Goal: Task Accomplishment & Management: Use online tool/utility

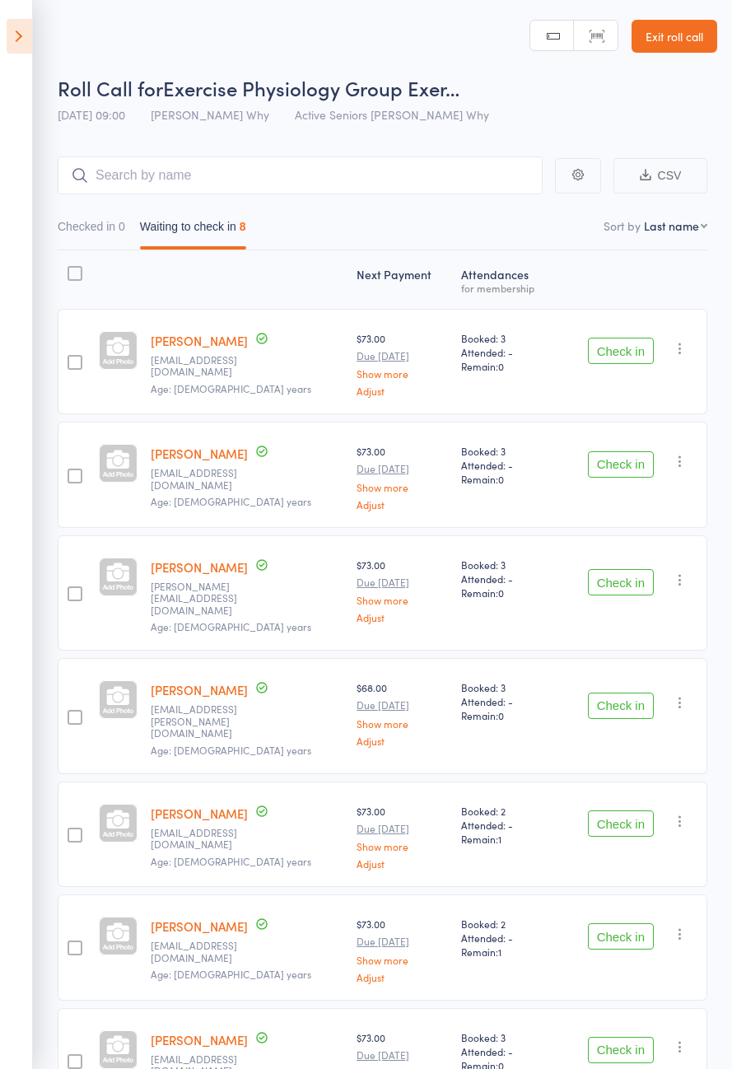
click at [632, 451] on button "Check in" at bounding box center [621, 464] width 66 height 26
click at [633, 451] on button "Check in" at bounding box center [621, 464] width 66 height 26
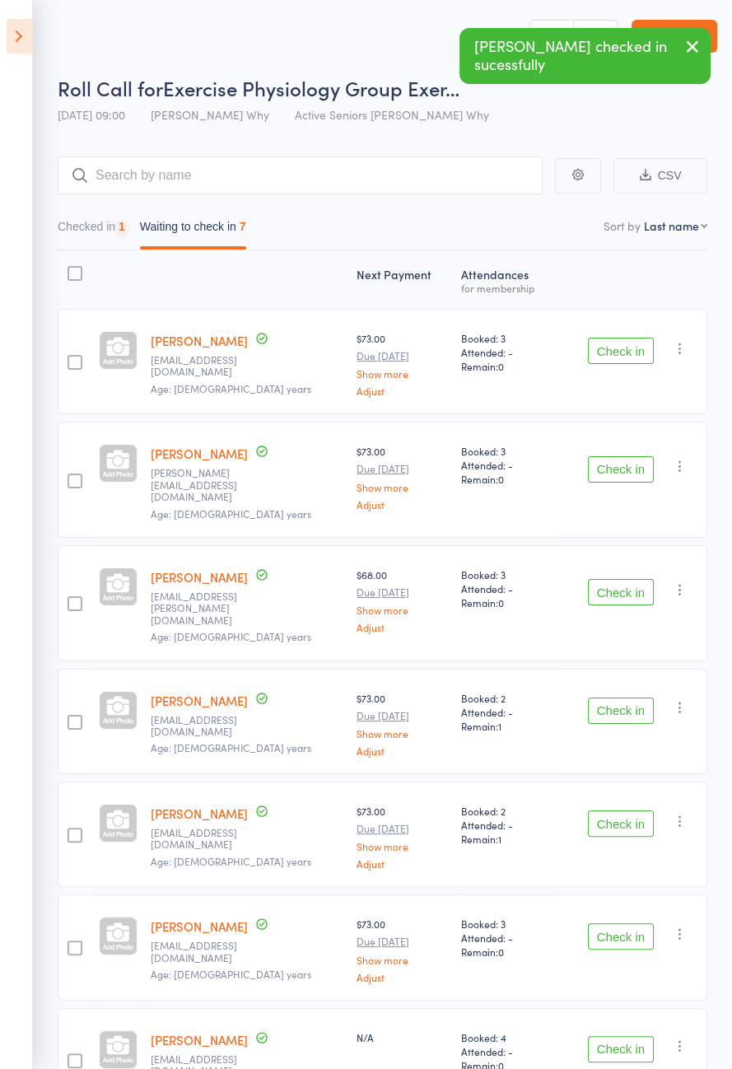
click at [636, 344] on button "Check in" at bounding box center [621, 351] width 66 height 26
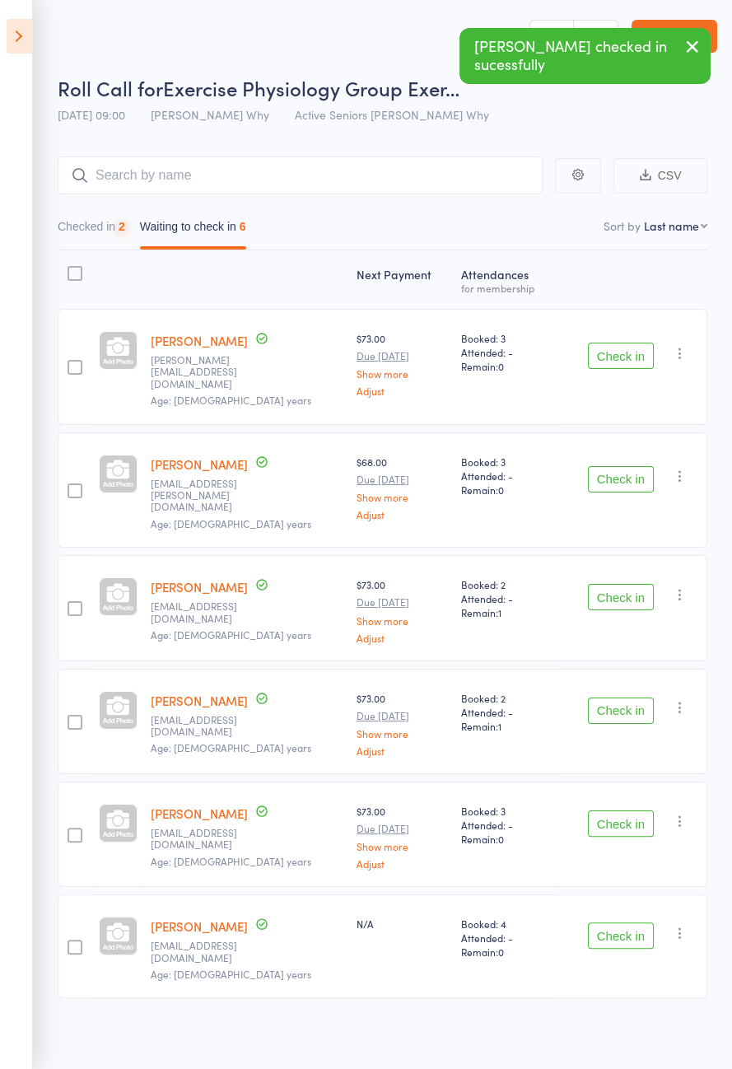
click at [635, 343] on button "Check in" at bounding box center [621, 356] width 66 height 26
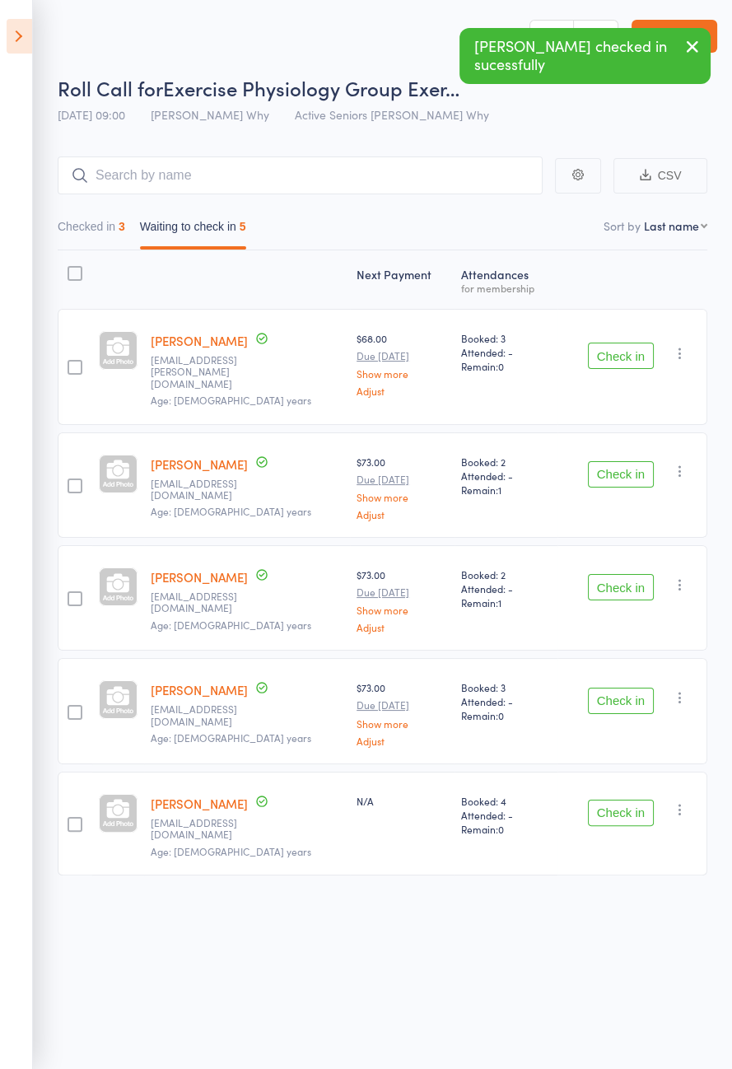
click at [619, 351] on button "Check in" at bounding box center [621, 356] width 66 height 26
click at [615, 353] on button "Check in" at bounding box center [621, 356] width 66 height 26
click at [620, 355] on button "Check in" at bounding box center [621, 356] width 66 height 26
click at [627, 355] on button "Check in" at bounding box center [621, 356] width 66 height 26
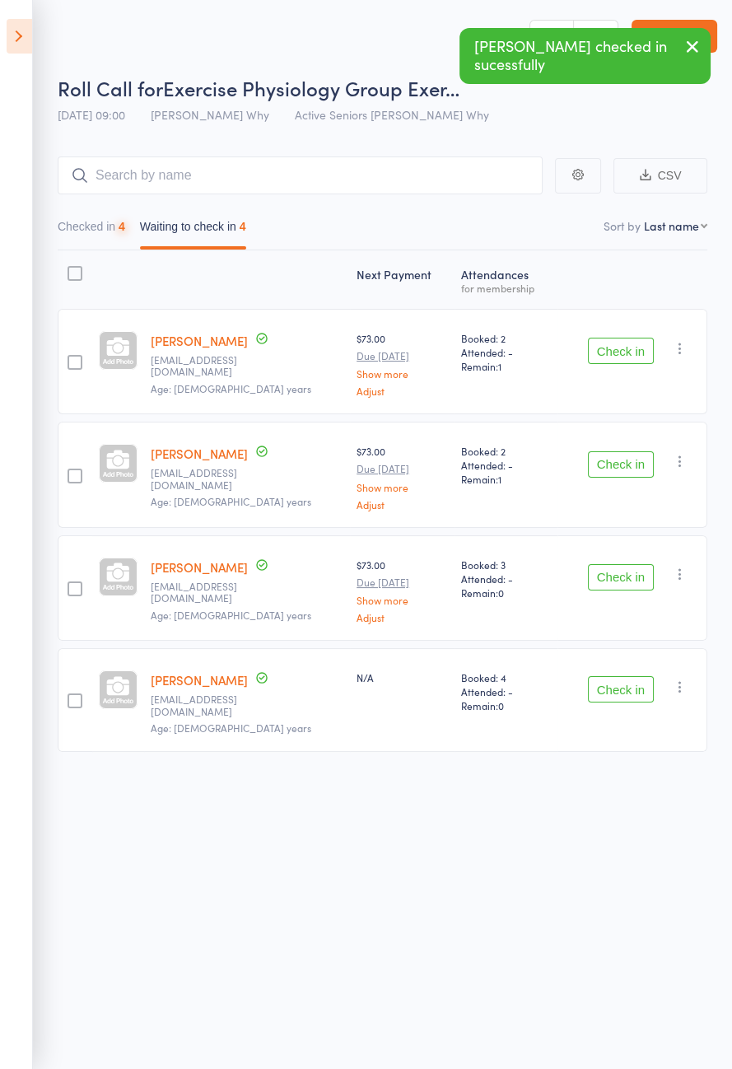
click at [625, 353] on button "Check in" at bounding box center [621, 351] width 66 height 26
click at [628, 353] on button "Check in" at bounding box center [621, 351] width 66 height 26
click at [622, 357] on button "Check in" at bounding box center [621, 351] width 66 height 26
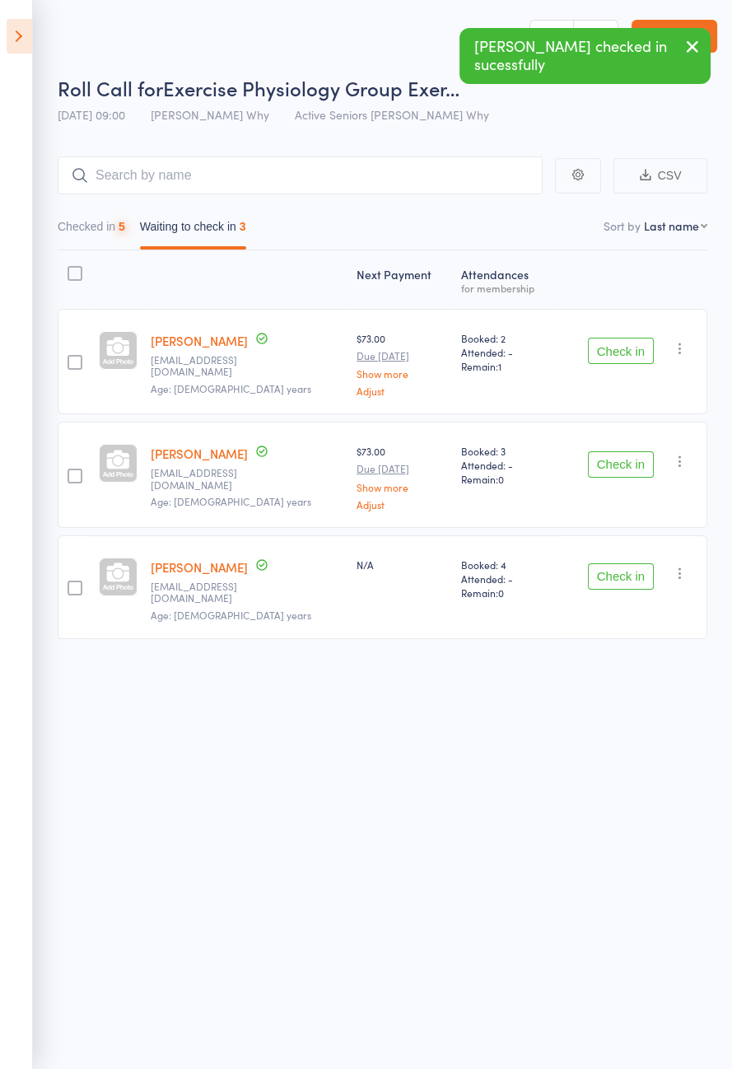
click at [628, 356] on button "Check in" at bounding box center [621, 351] width 66 height 26
click at [627, 355] on button "Check in" at bounding box center [621, 351] width 66 height 26
click at [630, 356] on button "Check in" at bounding box center [621, 351] width 66 height 26
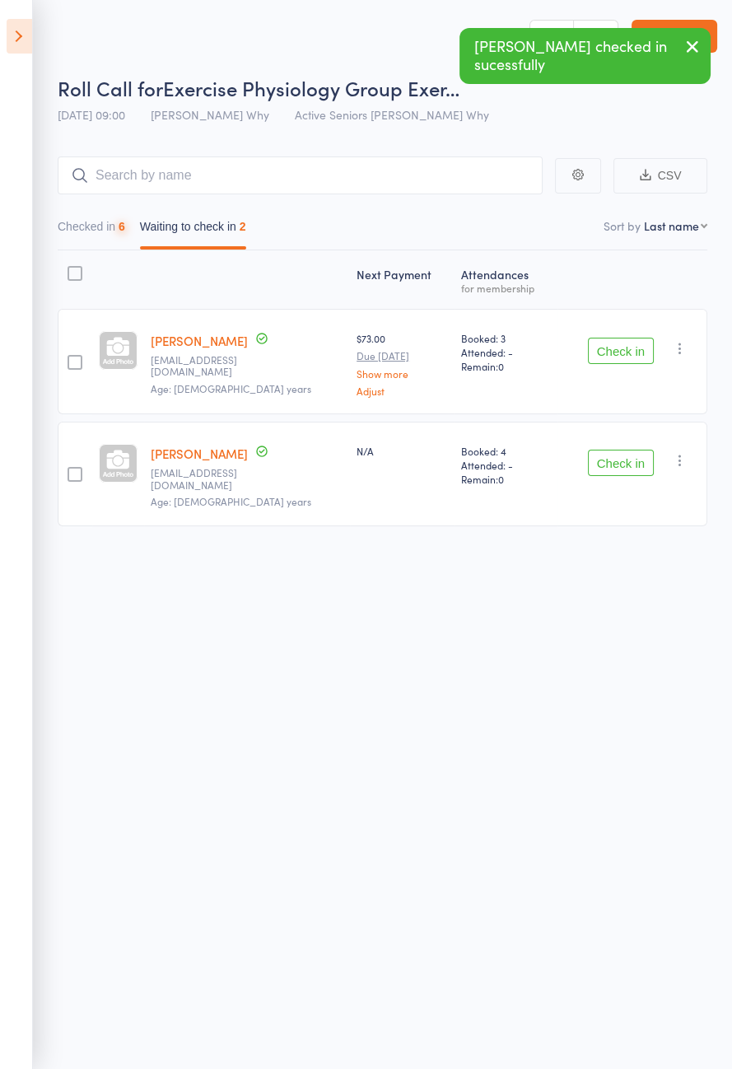
click at [630, 353] on button "Check in" at bounding box center [621, 351] width 66 height 26
click at [633, 349] on button "Check in" at bounding box center [621, 351] width 66 height 26
click at [635, 346] on button "Check in" at bounding box center [621, 351] width 66 height 26
click at [635, 450] on button "Check in" at bounding box center [621, 463] width 66 height 26
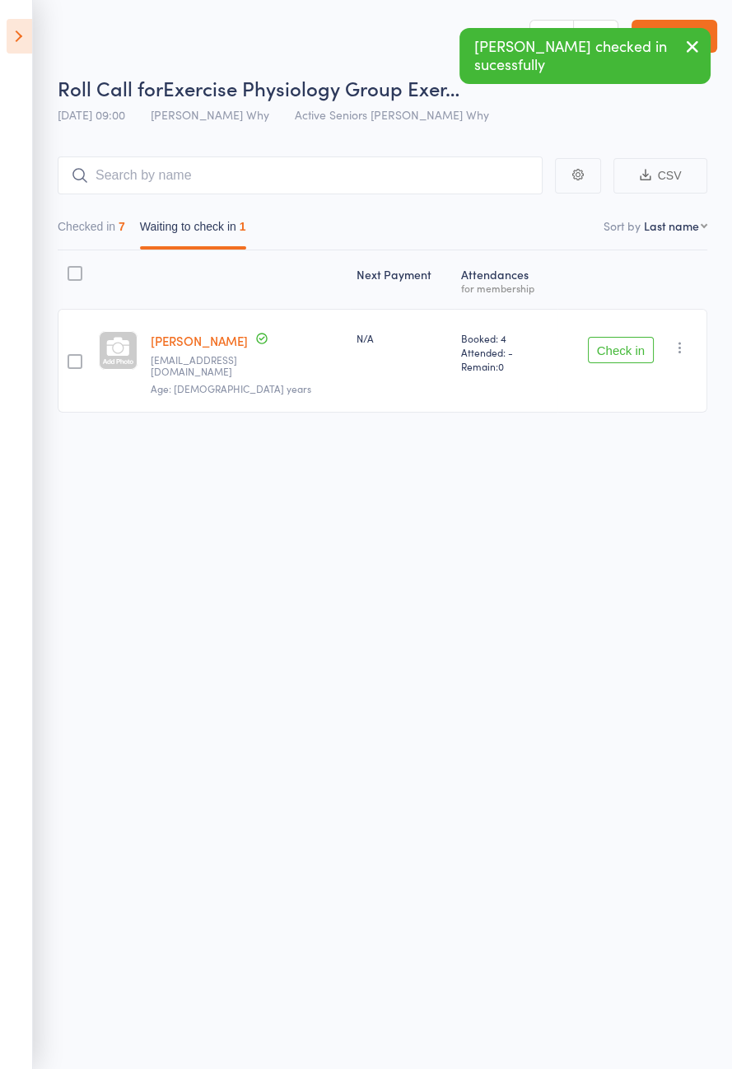
click at [640, 347] on button "Check in" at bounding box center [621, 350] width 66 height 26
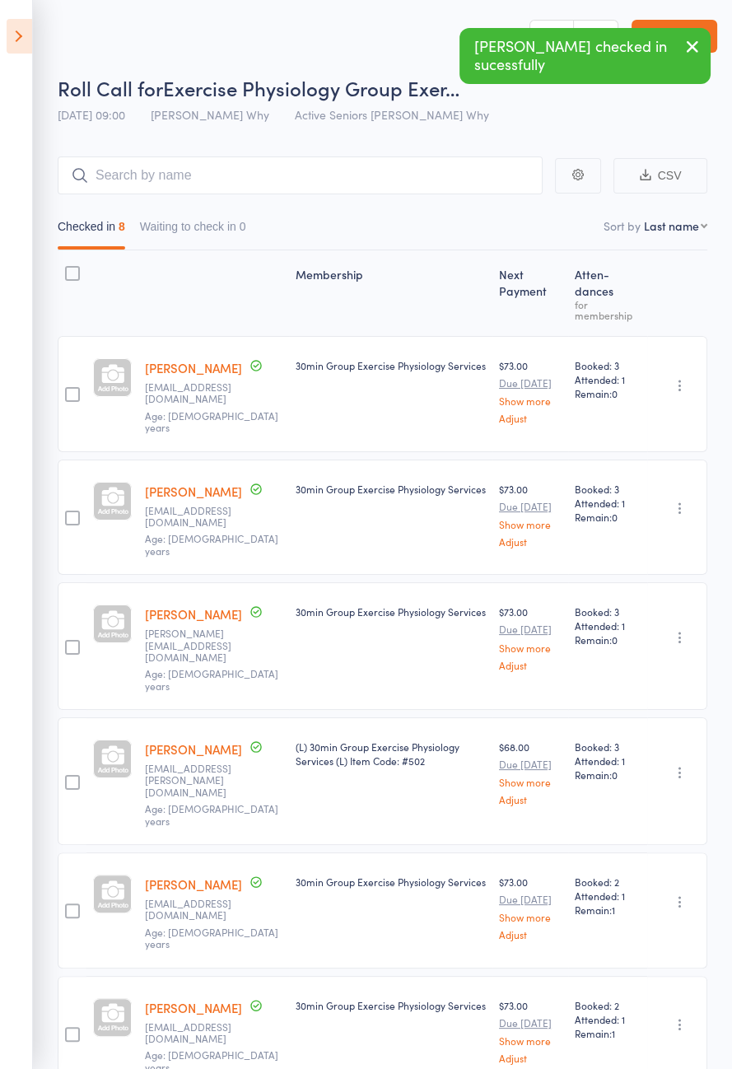
click at [7, 33] on icon at bounding box center [20, 36] width 26 height 35
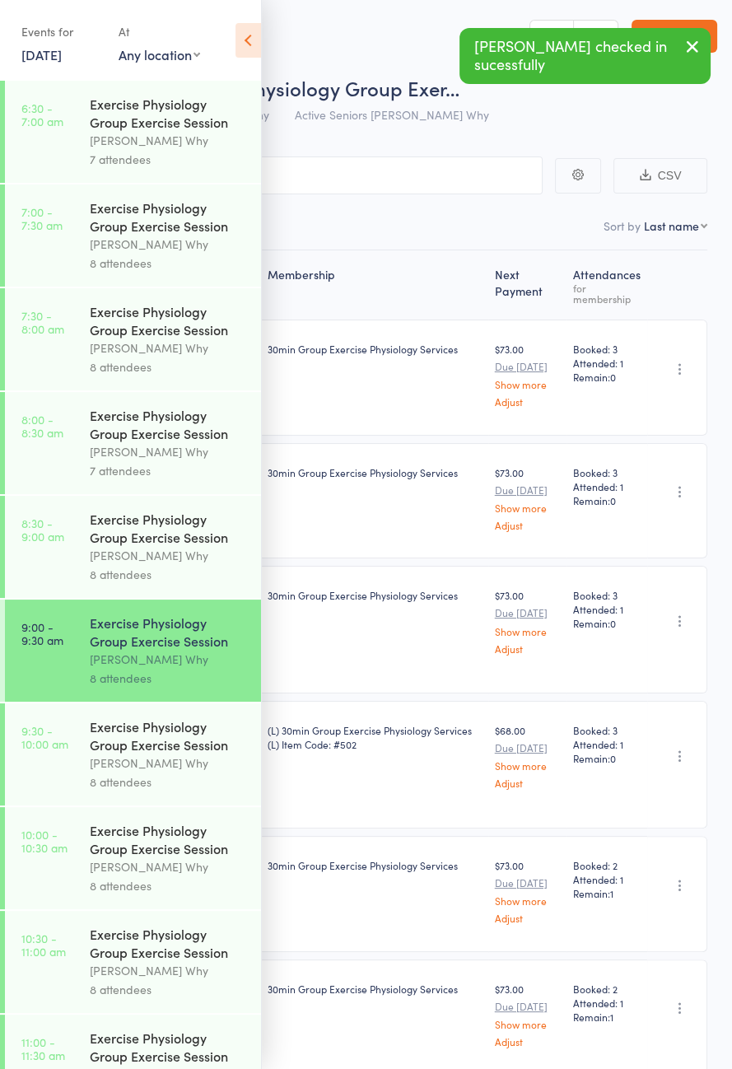
click at [70, 773] on link "9:30 - 10:00 am Exercise Physiology Group Exercise Session [PERSON_NAME] Why 8 …" at bounding box center [133, 754] width 256 height 102
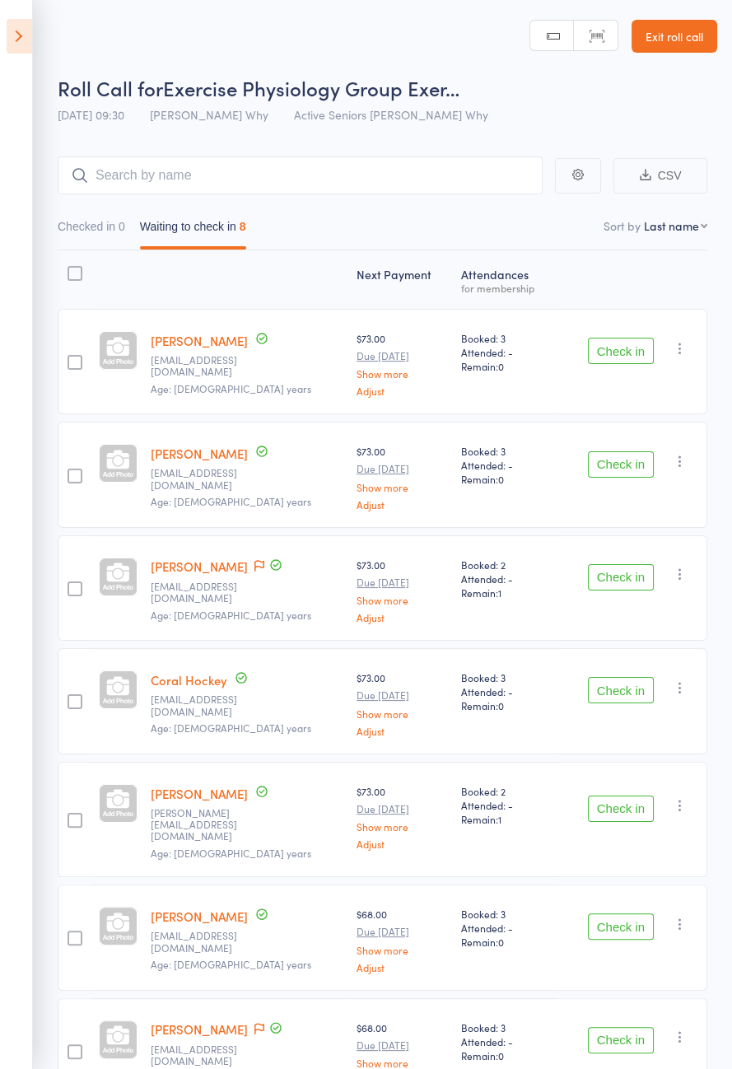
click at [7, 30] on icon at bounding box center [20, 36] width 26 height 35
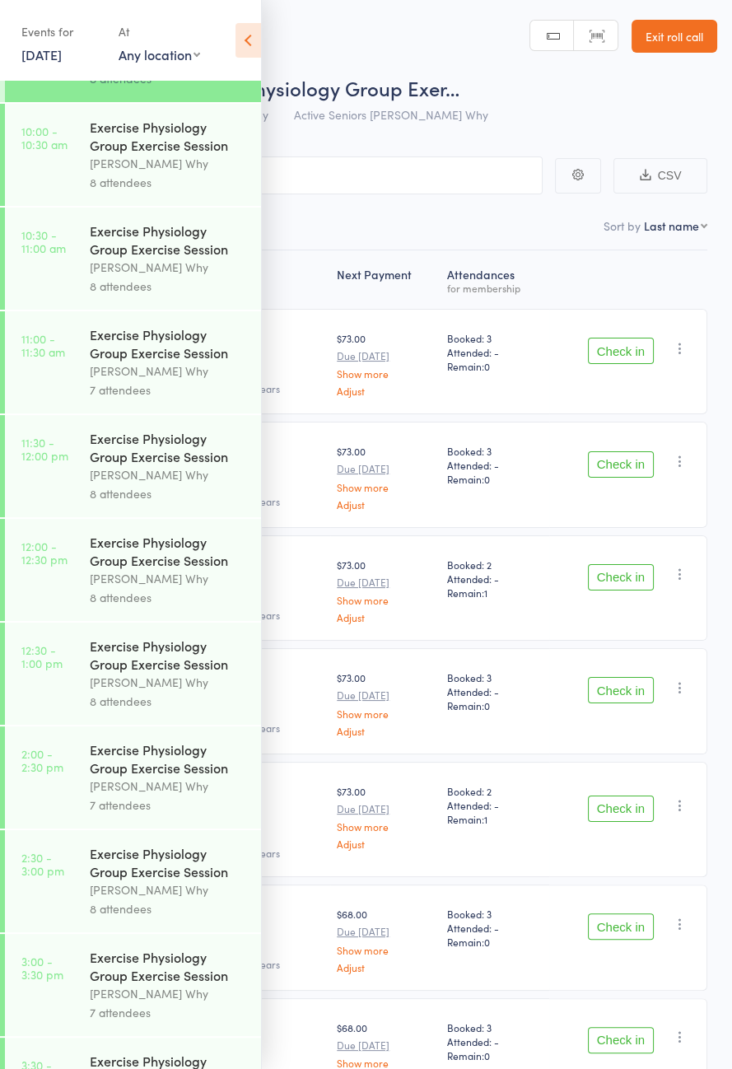
scroll to position [703, 0]
click at [246, 45] on icon at bounding box center [249, 40] width 26 height 35
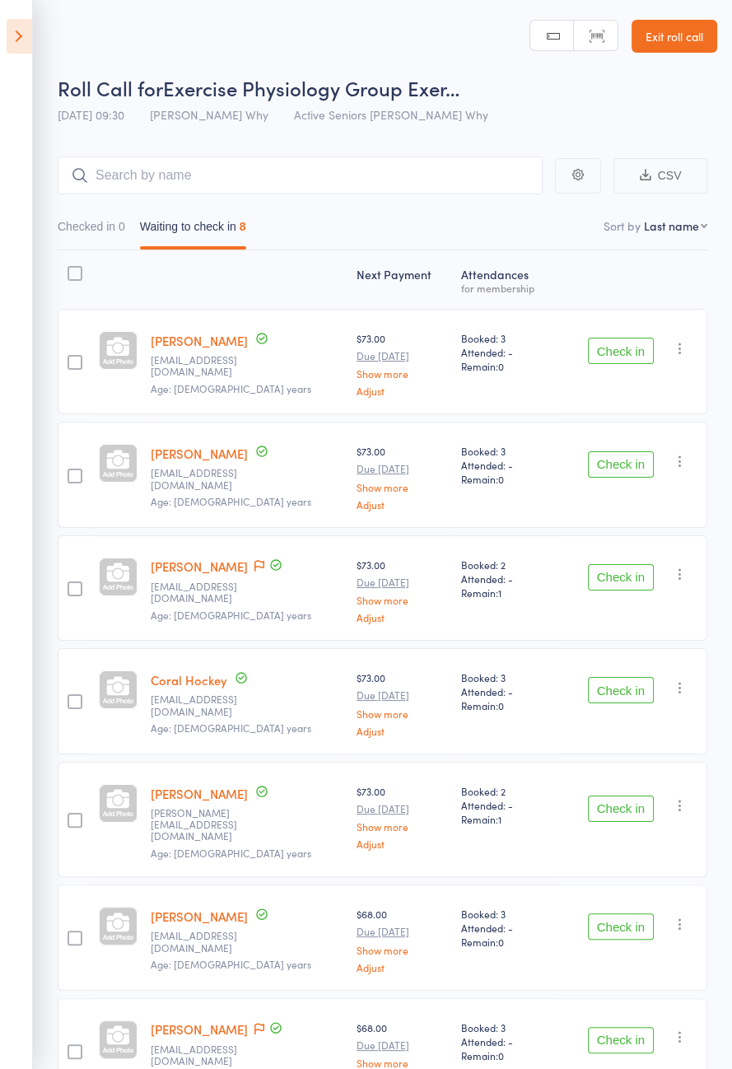
click at [627, 680] on button "Check in" at bounding box center [621, 690] width 66 height 26
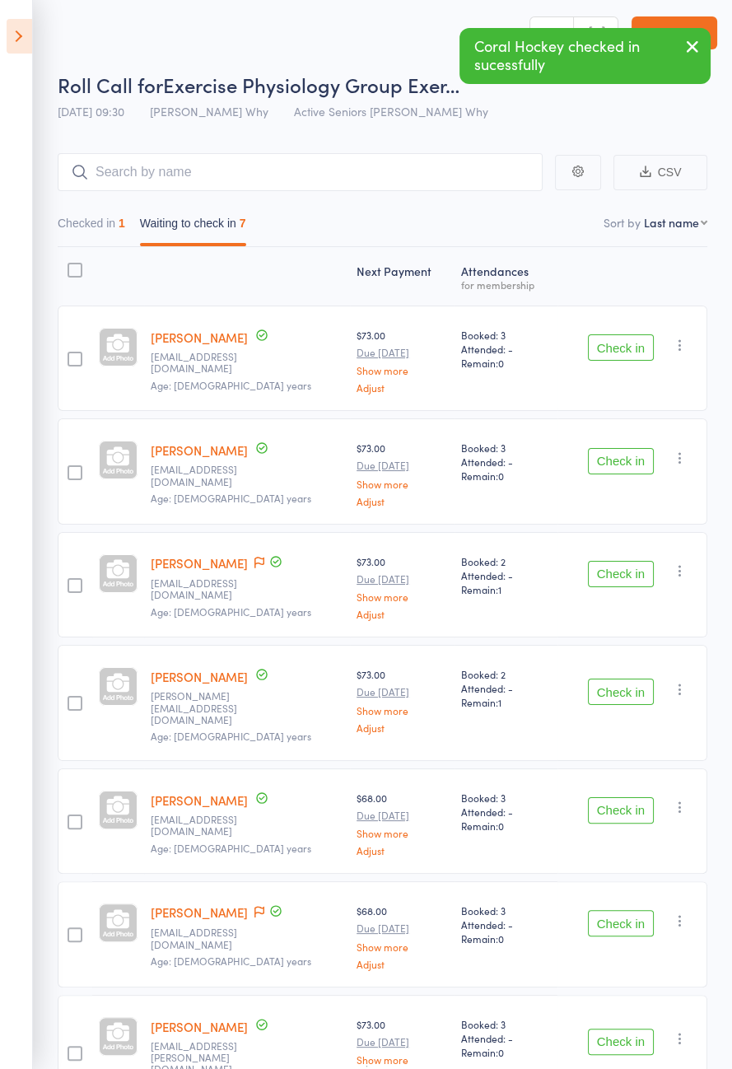
scroll to position [0, 0]
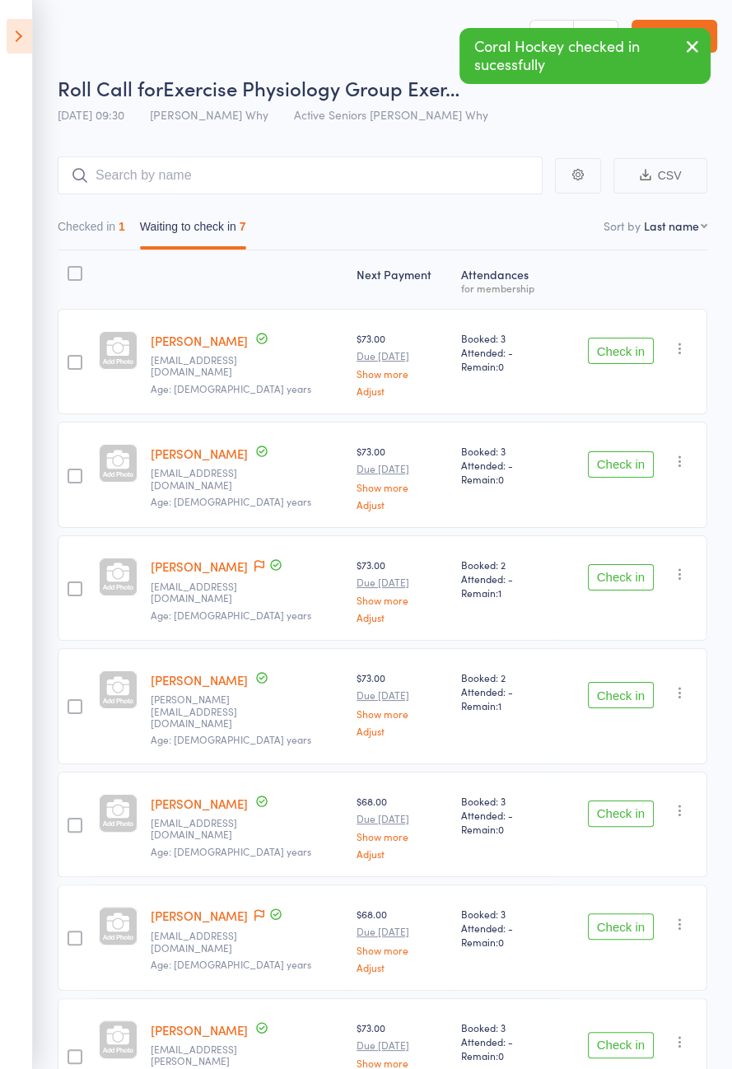
click at [609, 499] on div "Check in Check in Send message Add Note Add Task Add Flag Remove [PERSON_NAME] …" at bounding box center [633, 474] width 150 height 105
click at [640, 460] on button "Check in" at bounding box center [621, 464] width 66 height 26
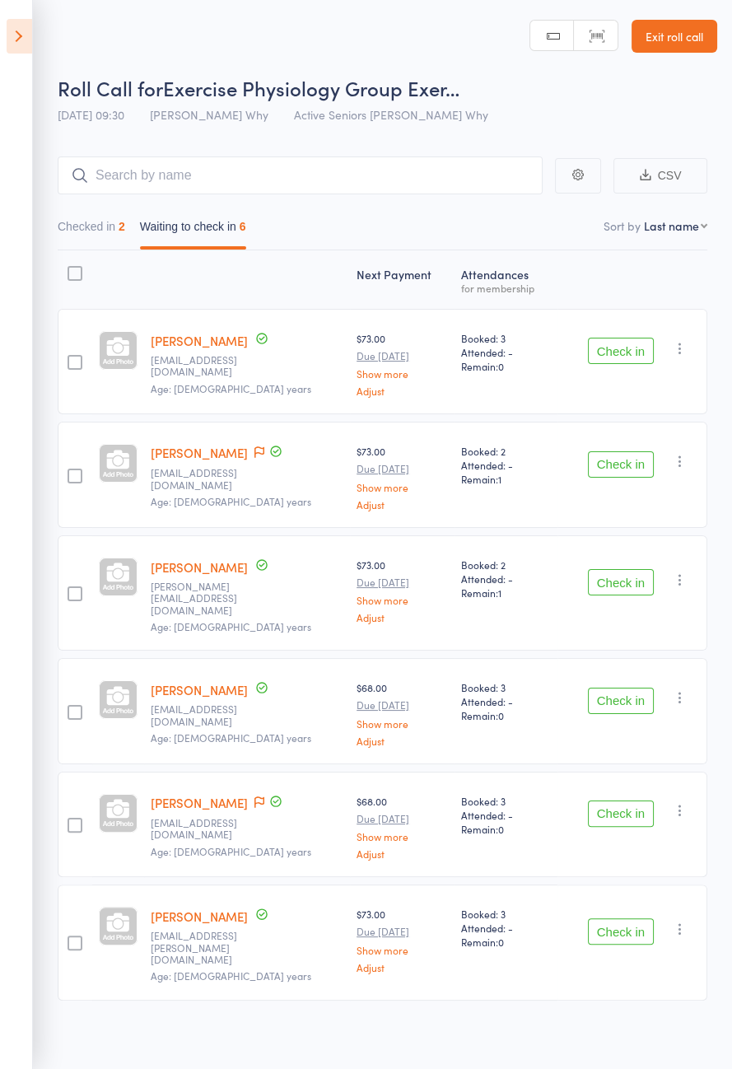
click at [633, 322] on div "Check in Check in Send message Add Note Add Task Add Flag Remove [PERSON_NAME] …" at bounding box center [633, 361] width 150 height 105
click at [623, 360] on button "Check in" at bounding box center [621, 351] width 66 height 26
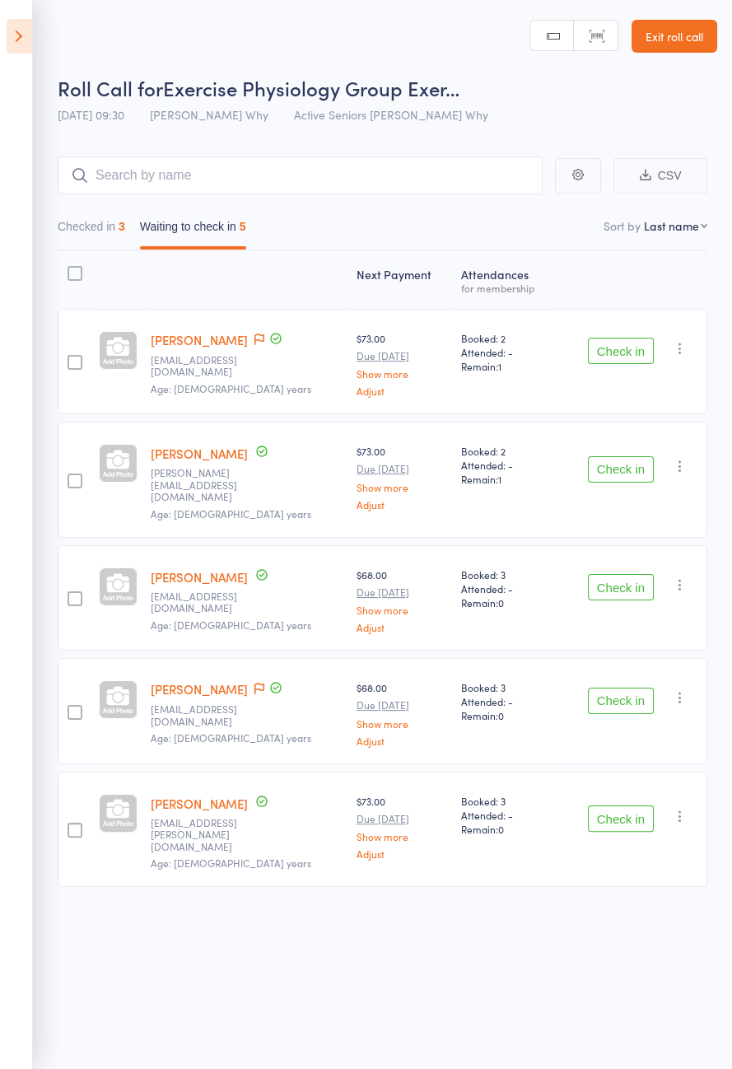
click at [255, 347] on span at bounding box center [260, 340] width 10 height 16
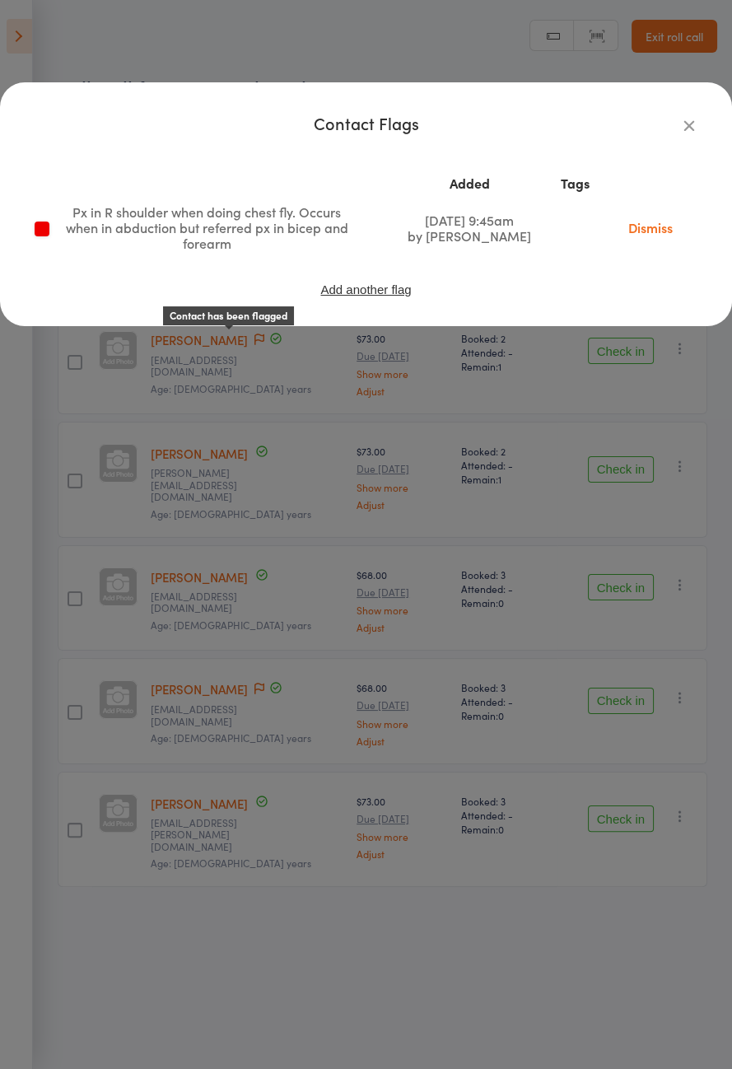
click at [692, 133] on icon "button" at bounding box center [689, 125] width 18 height 18
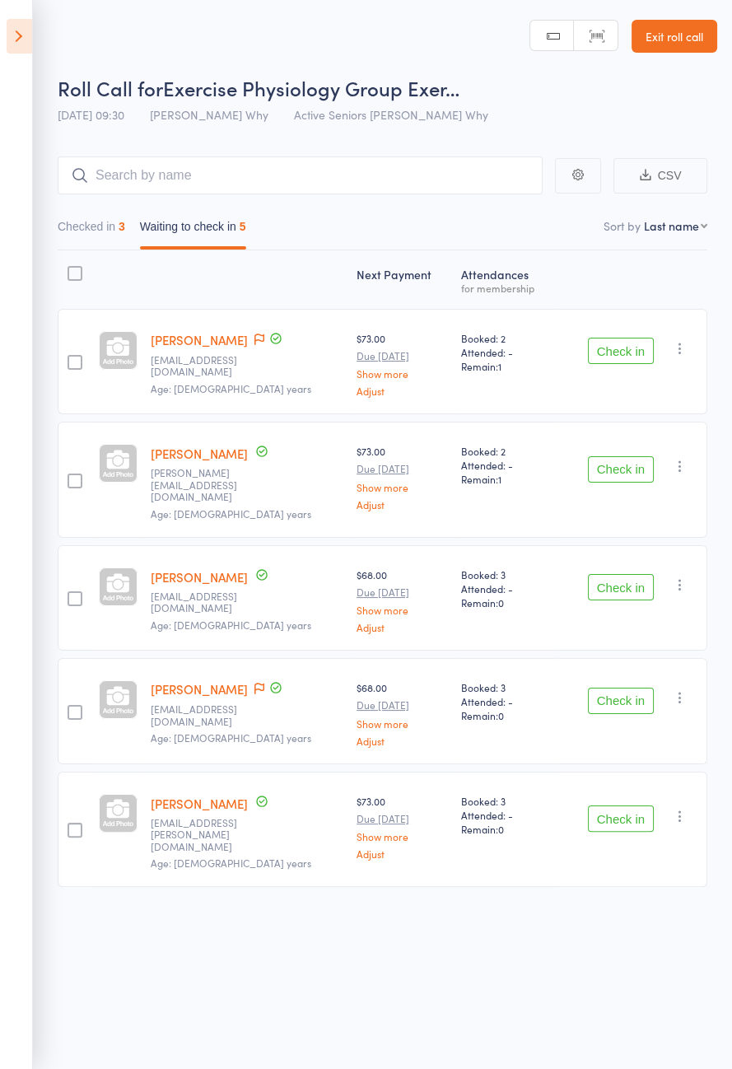
click at [633, 347] on button "Check in" at bounding box center [621, 351] width 66 height 26
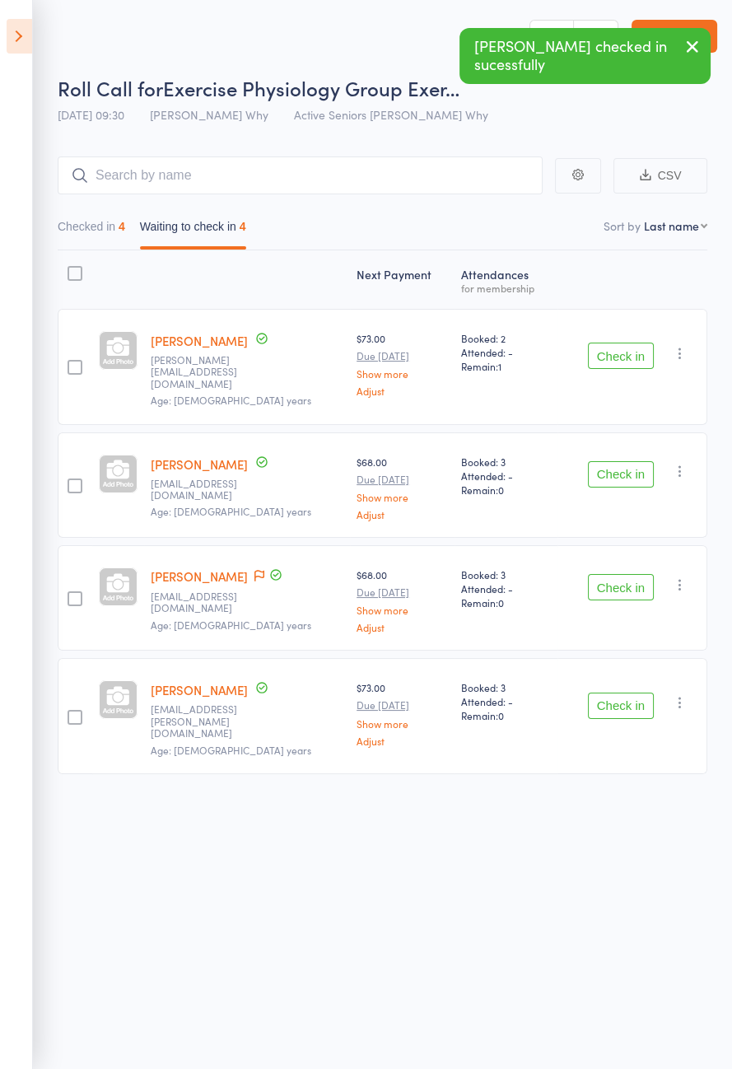
click at [628, 354] on button "Check in" at bounding box center [621, 356] width 66 height 26
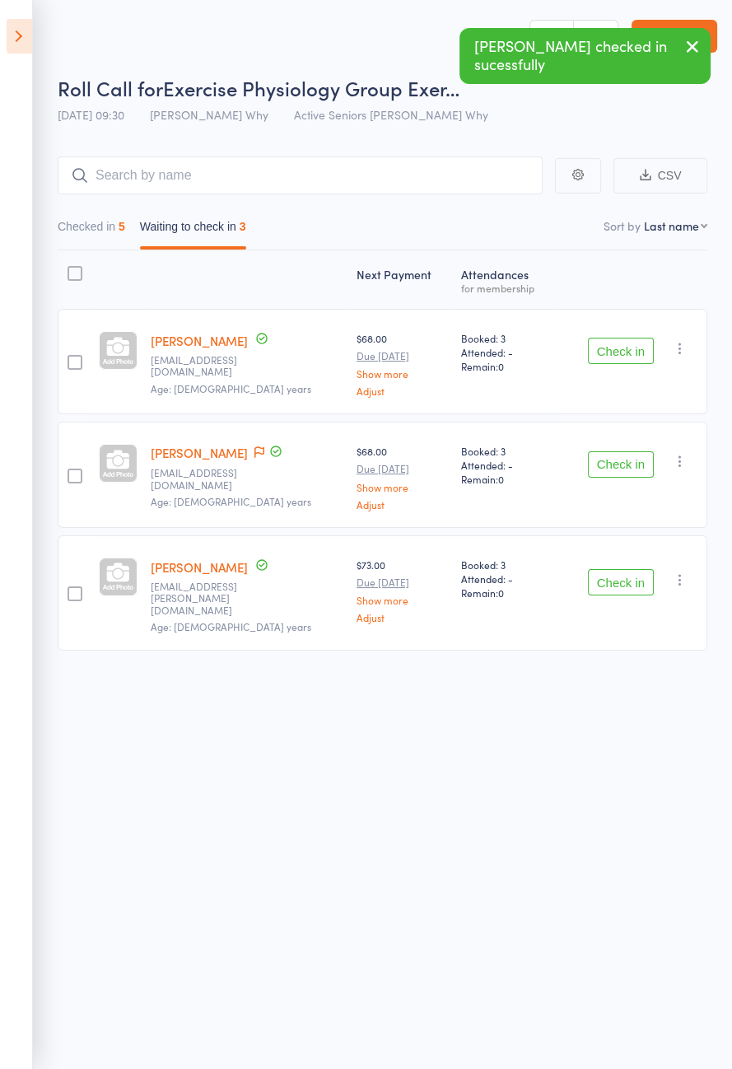
click at [623, 356] on button "Check in" at bounding box center [621, 351] width 66 height 26
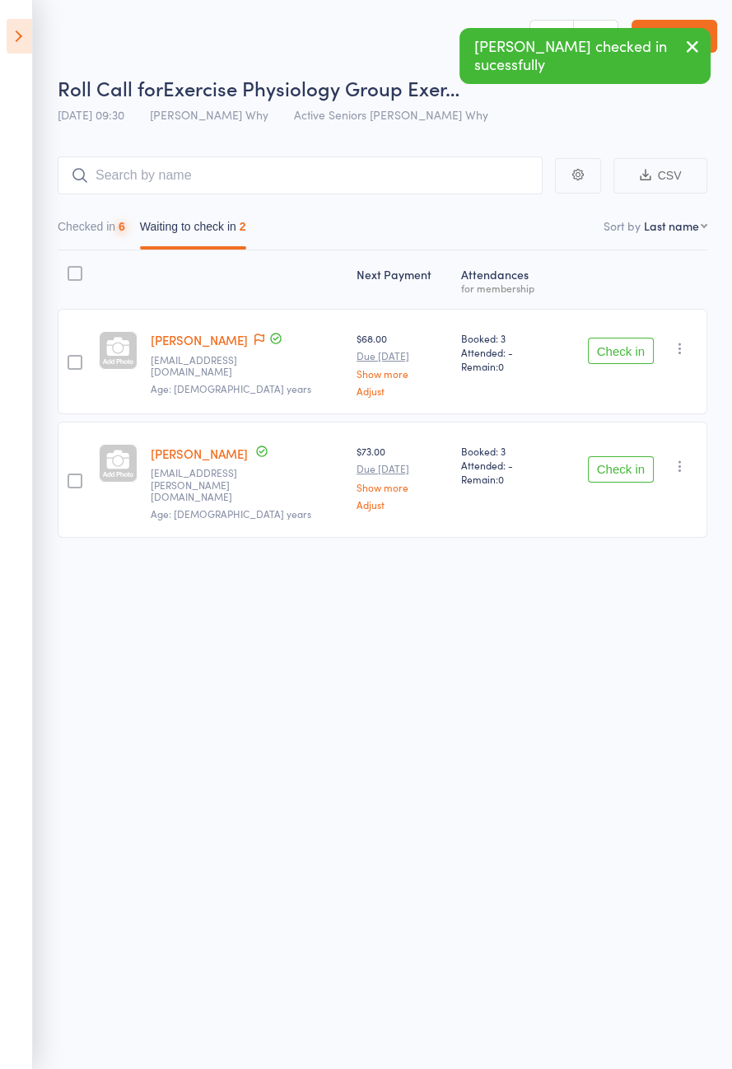
click at [630, 456] on button "Check in" at bounding box center [621, 469] width 66 height 26
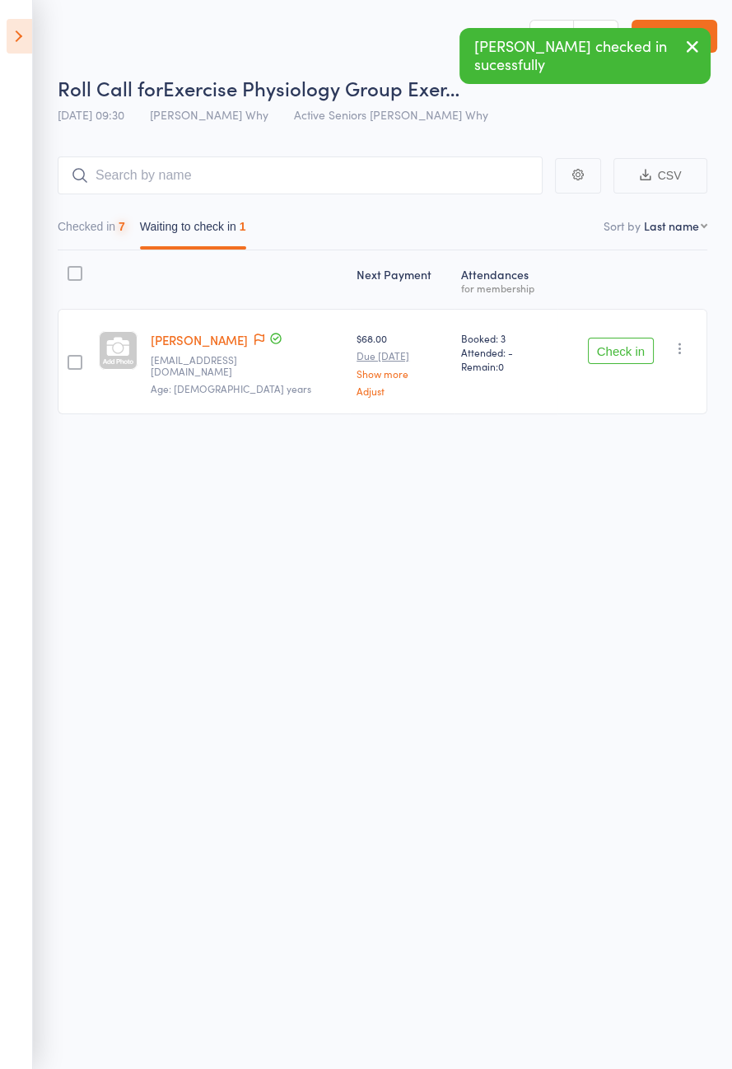
click at [633, 350] on button "Check in" at bounding box center [621, 351] width 66 height 26
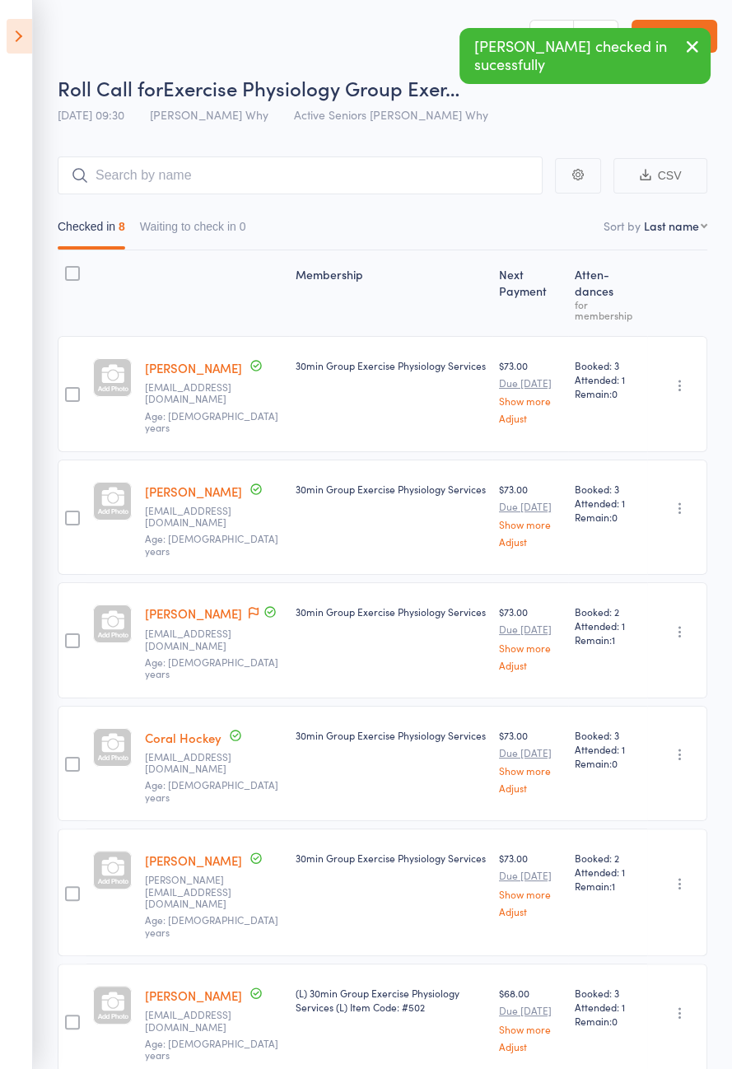
click at [15, 35] on icon at bounding box center [20, 36] width 26 height 35
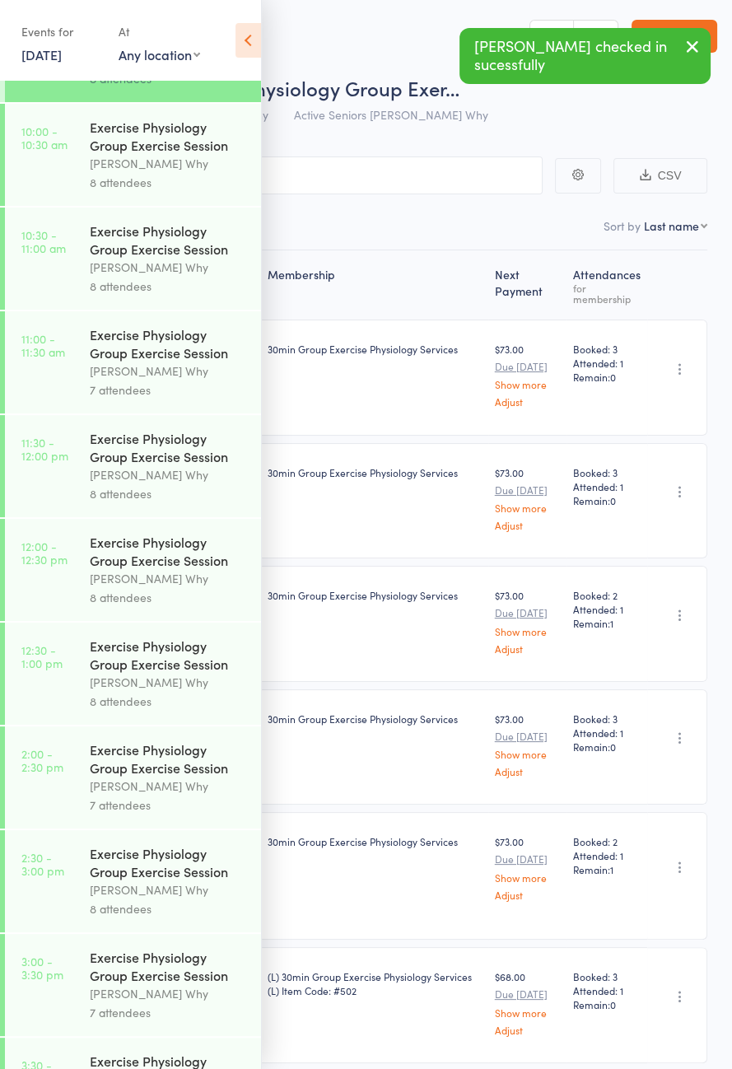
click at [186, 154] on div "Exercise Physiology Group Exercise Session" at bounding box center [168, 136] width 157 height 36
click at [258, 51] on icon at bounding box center [249, 40] width 26 height 35
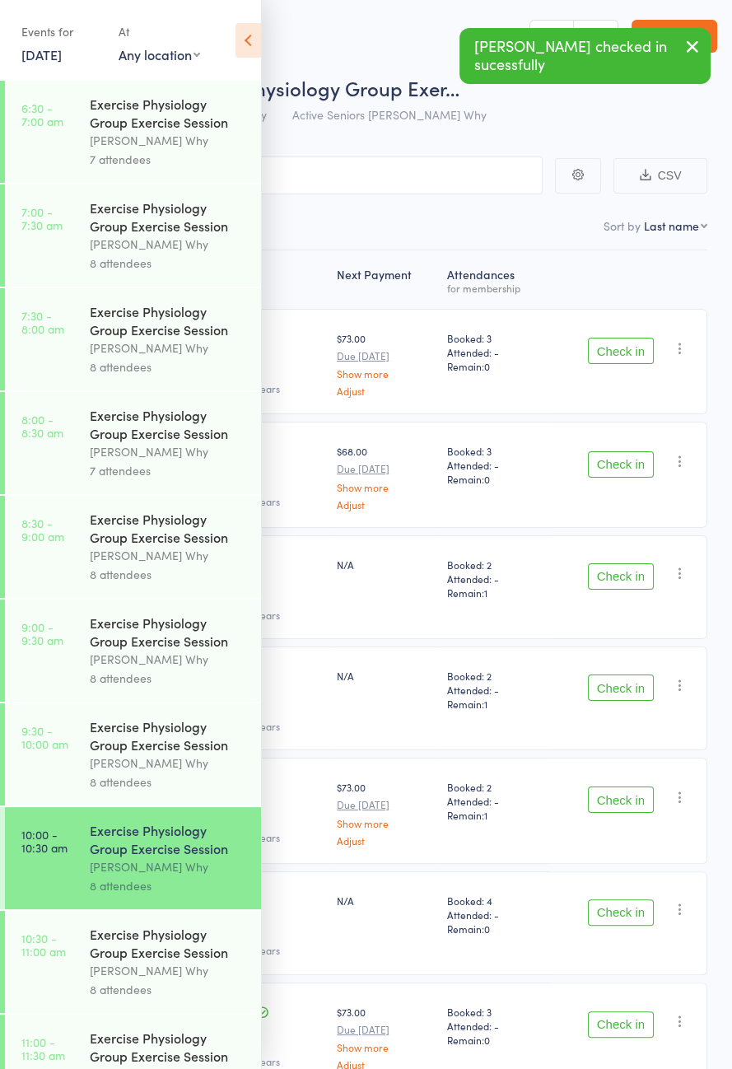
click at [259, 40] on icon at bounding box center [249, 40] width 26 height 35
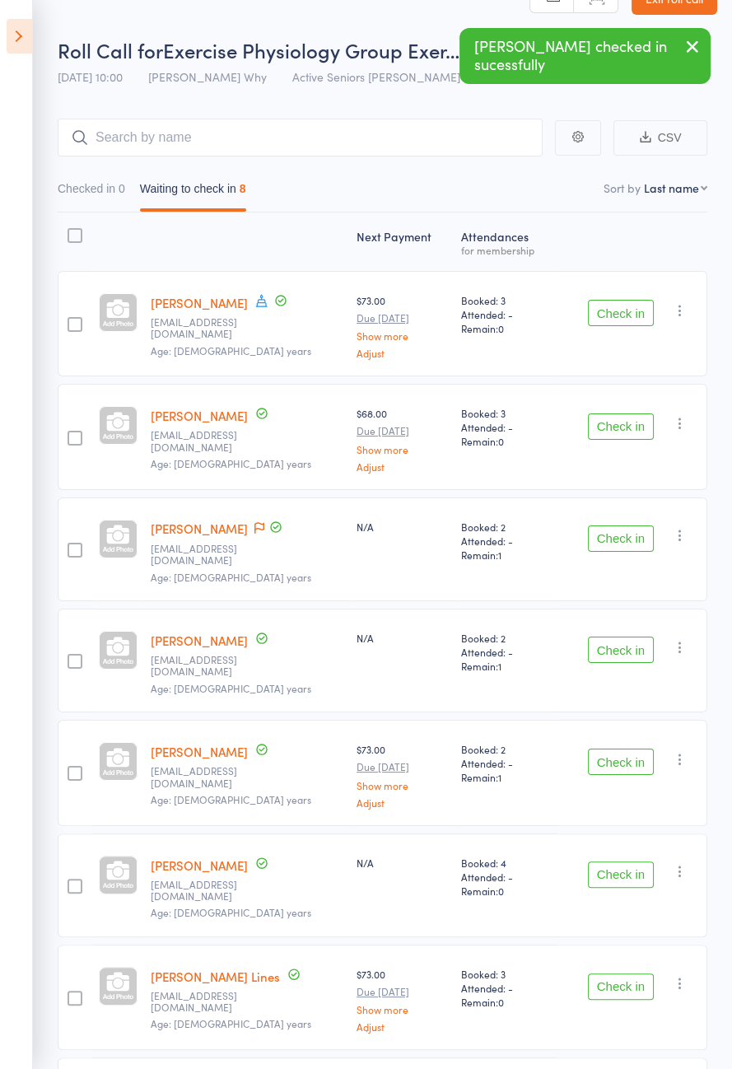
scroll to position [77, 0]
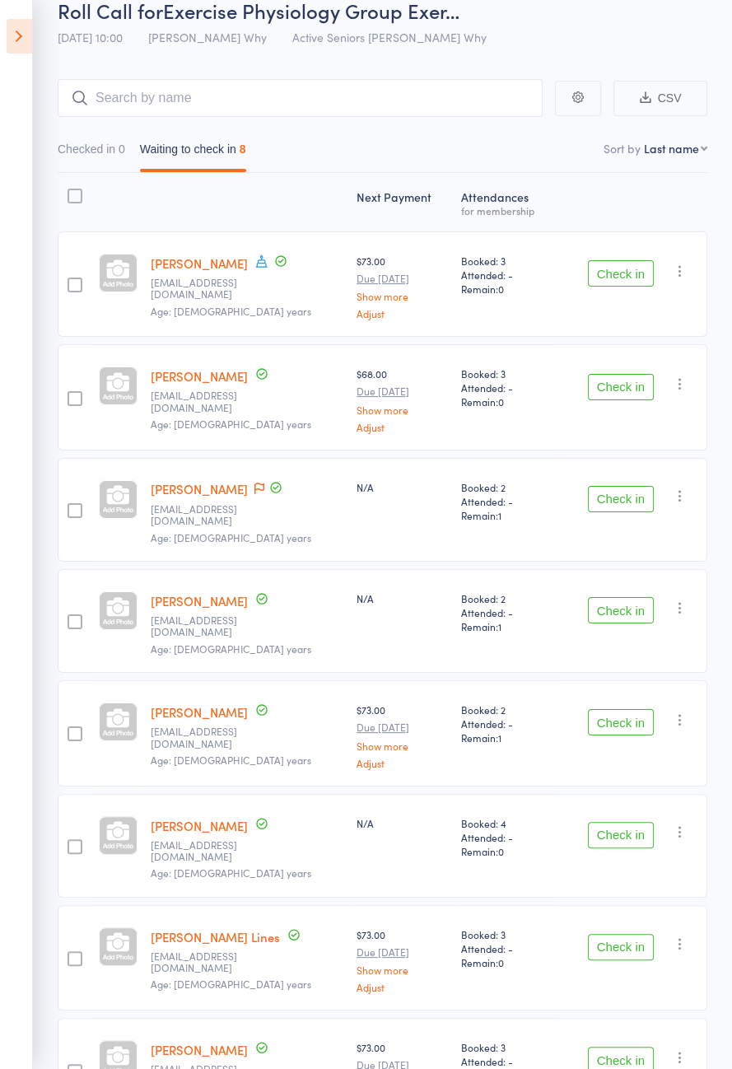
click at [628, 1047] on button "Check in" at bounding box center [621, 1060] width 66 height 26
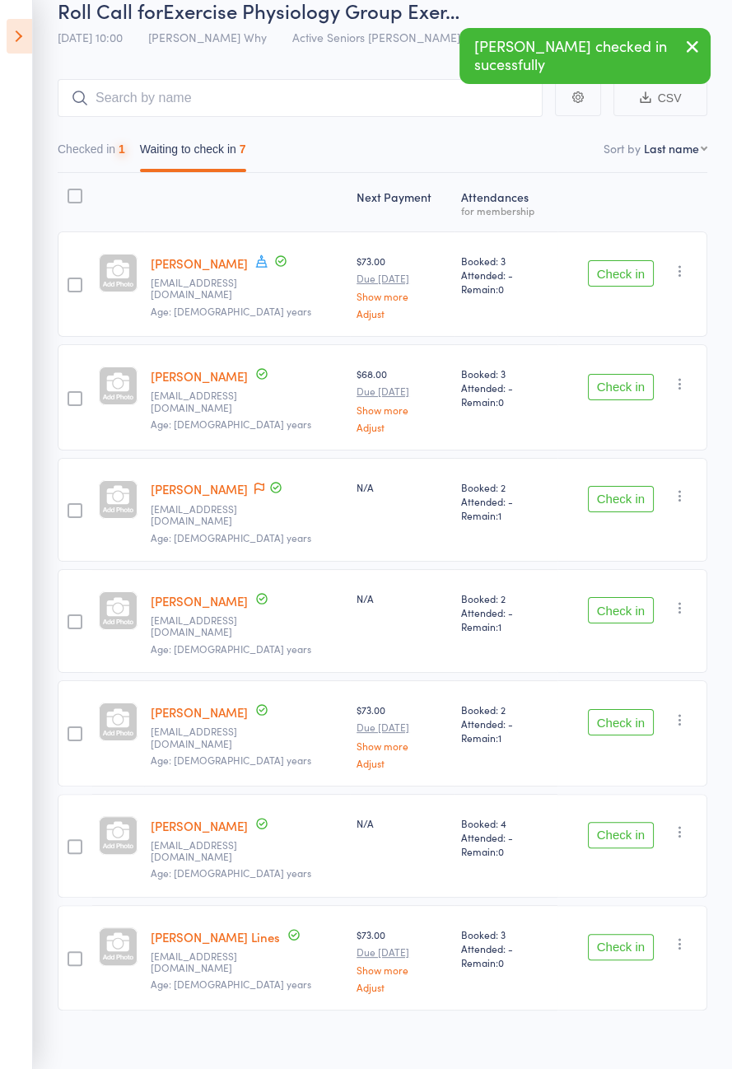
scroll to position [0, 0]
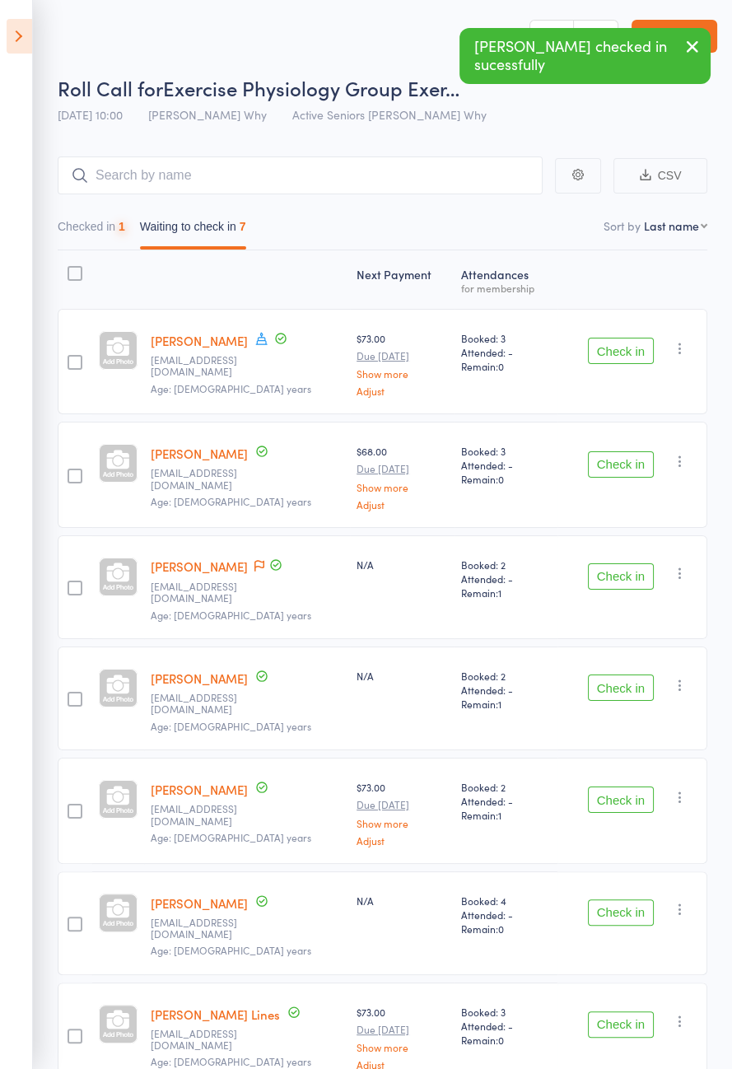
click at [637, 1017] on div "Check in Check in Send message Add Note Add Task Add Flag Remove [PERSON_NAME] …" at bounding box center [633, 1035] width 150 height 105
click at [635, 1009] on div "Check in Check in Send message Add Note Add Task Add Flag Remove [PERSON_NAME] …" at bounding box center [633, 1035] width 150 height 105
click at [628, 1011] on button "Check in" at bounding box center [621, 1024] width 66 height 26
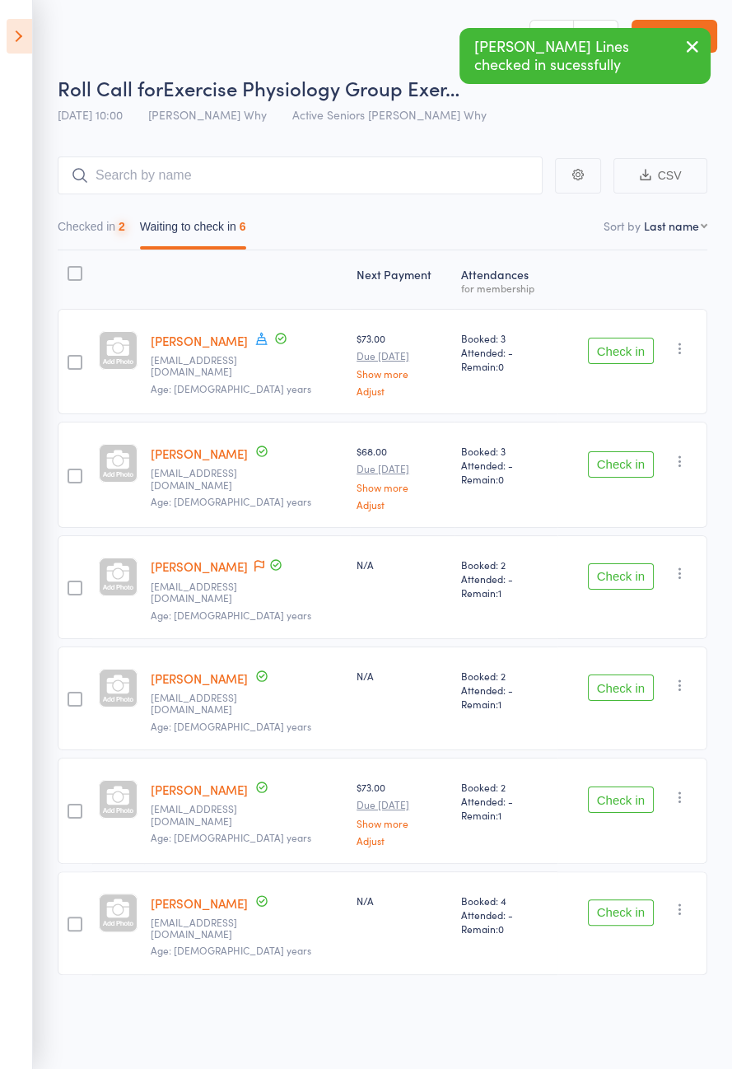
click at [617, 899] on button "Check in" at bounding box center [621, 912] width 66 height 26
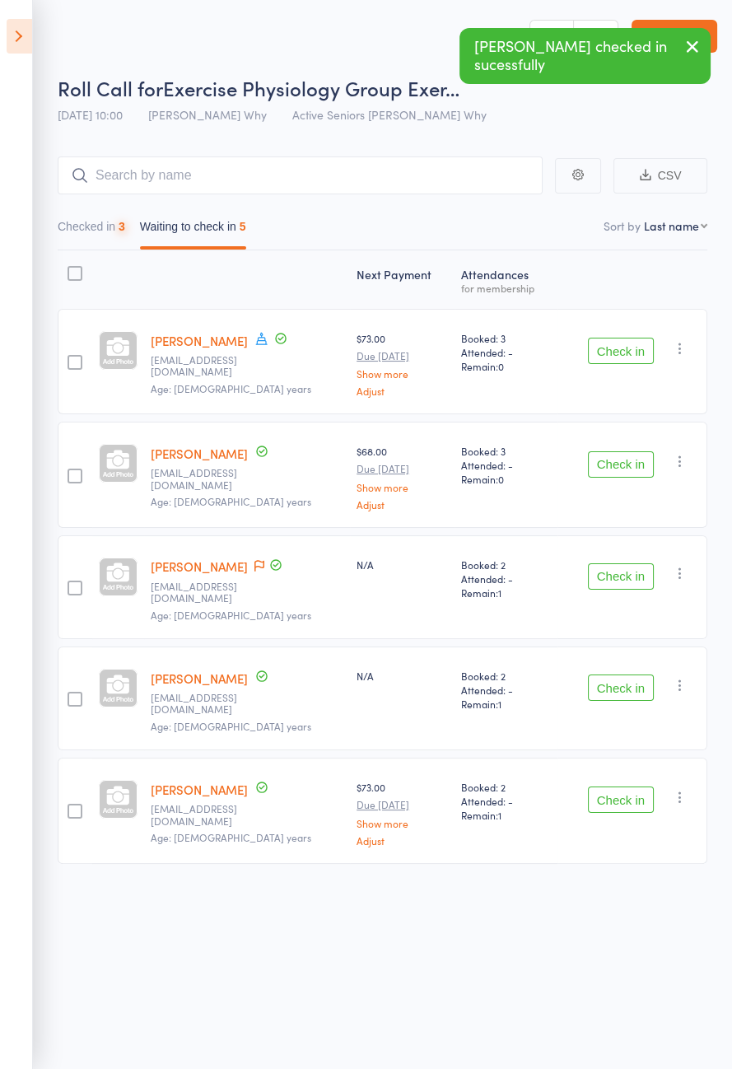
click at [672, 787] on button "button" at bounding box center [680, 797] width 20 height 20
click at [628, 787] on button "Check in" at bounding box center [621, 800] width 66 height 26
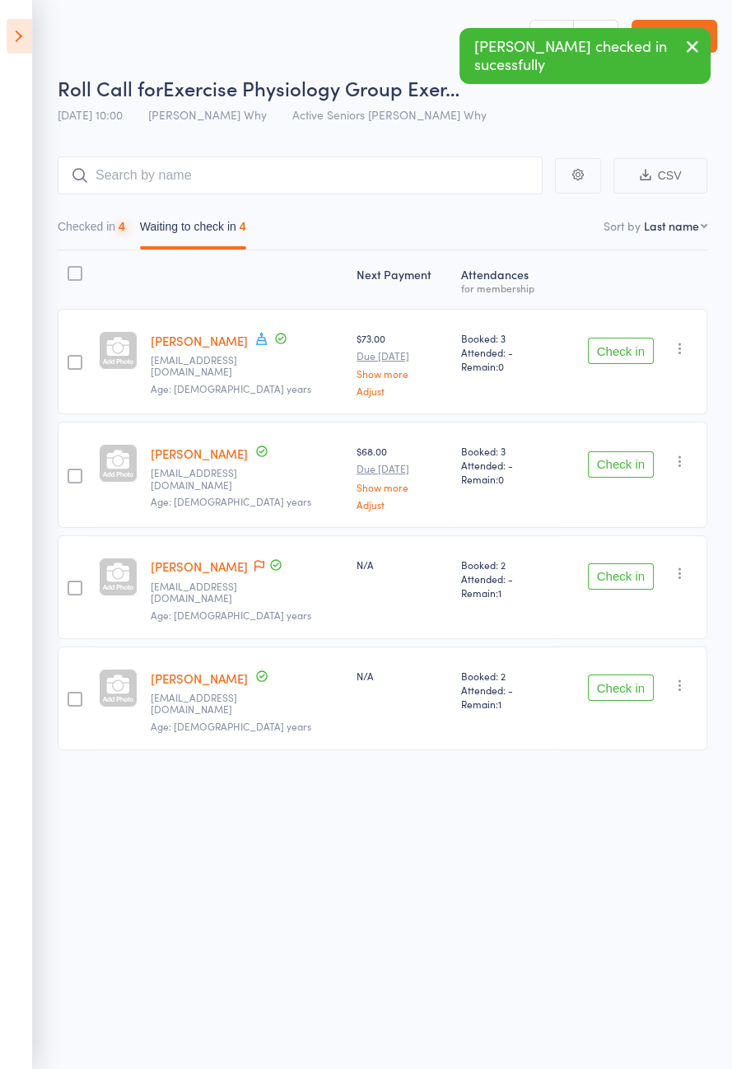
click at [636, 677] on button "Check in" at bounding box center [621, 688] width 66 height 26
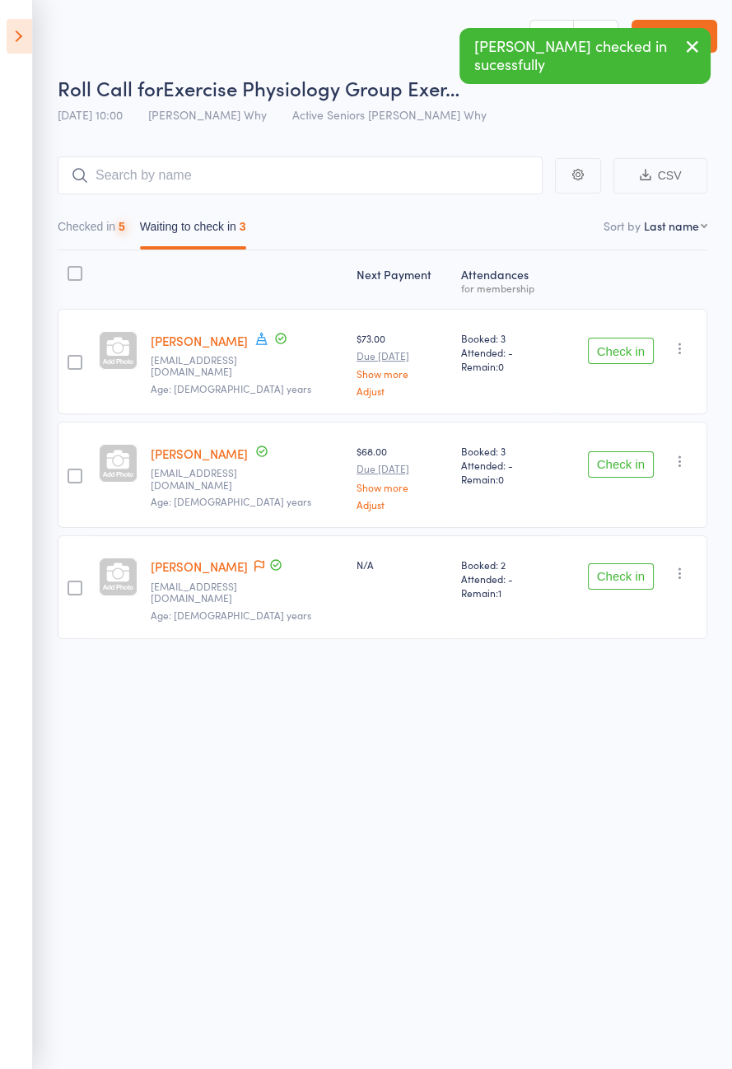
click at [269, 572] on span at bounding box center [276, 567] width 15 height 18
click at [259, 565] on icon at bounding box center [260, 566] width 10 height 12
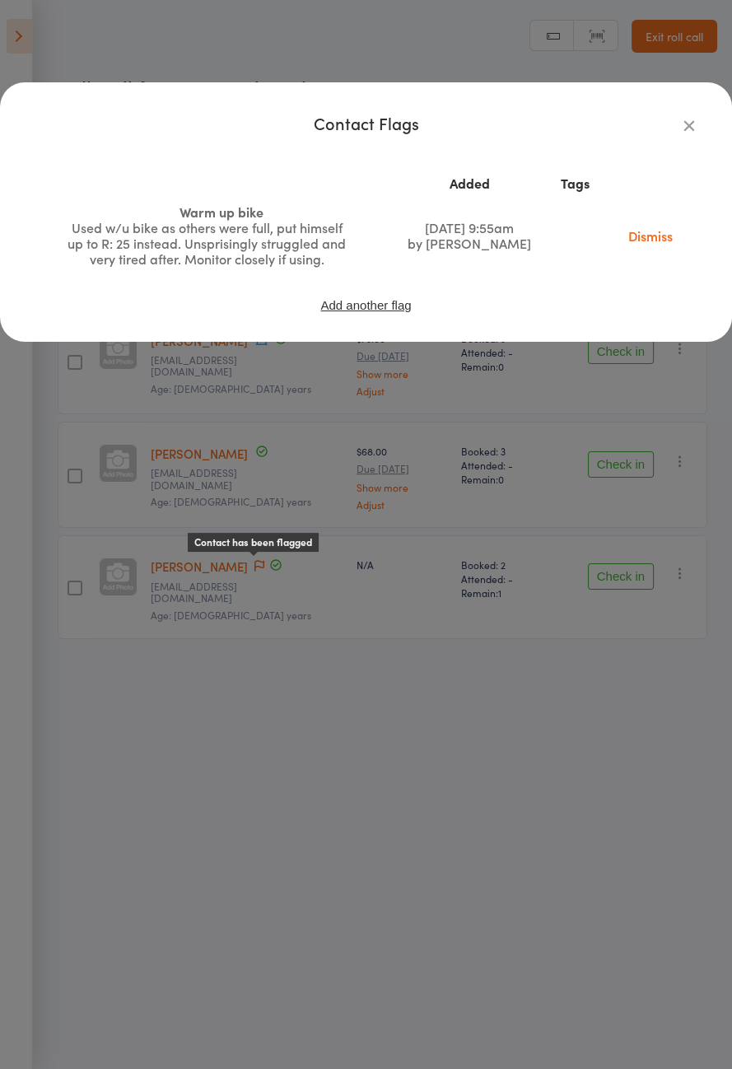
click at [689, 124] on icon "button" at bounding box center [689, 125] width 18 height 18
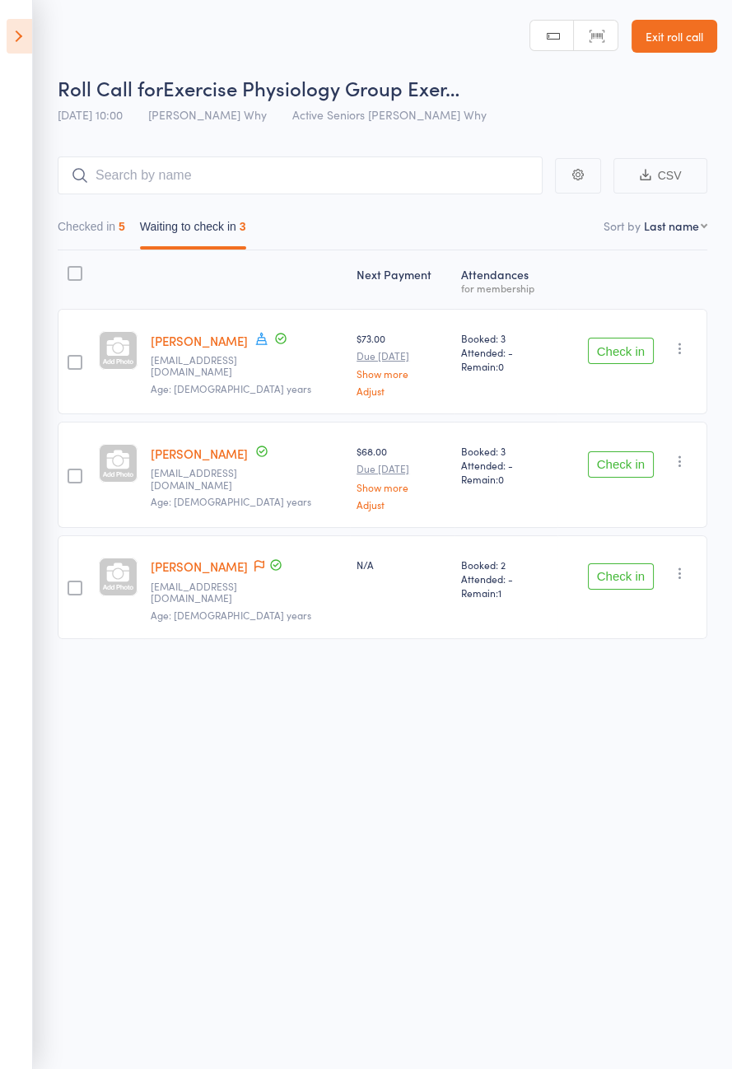
click at [642, 571] on button "Check in" at bounding box center [621, 576] width 66 height 26
click at [629, 473] on button "Check in" at bounding box center [621, 464] width 66 height 26
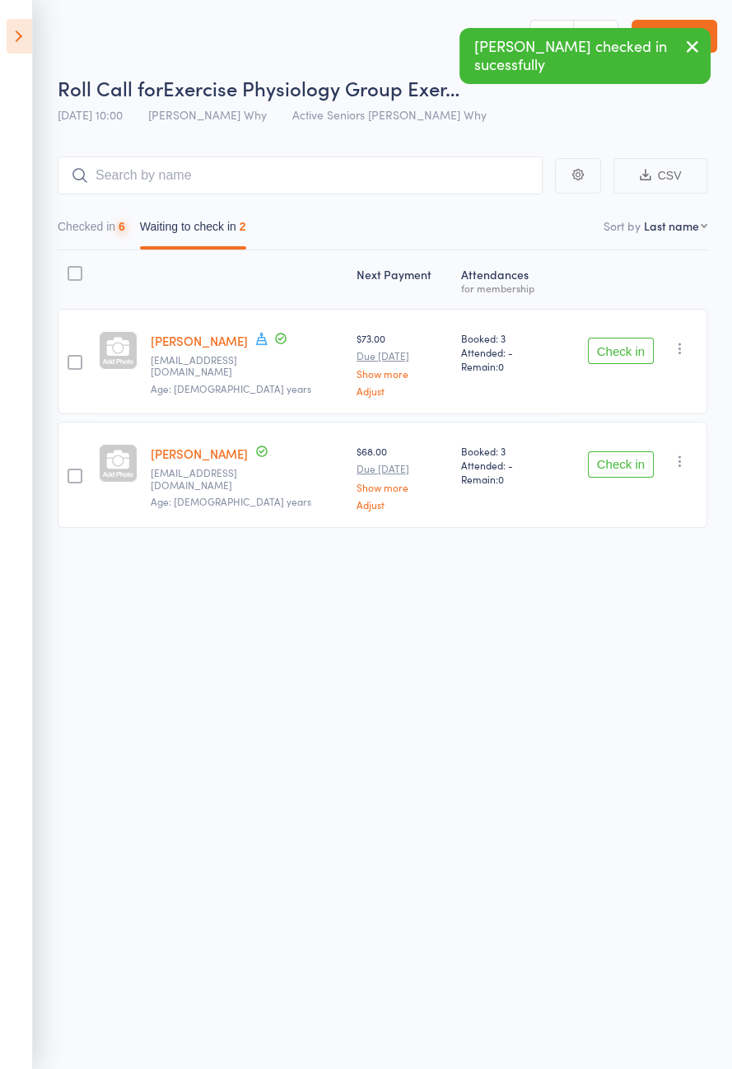
click at [640, 357] on button "Check in" at bounding box center [621, 351] width 66 height 26
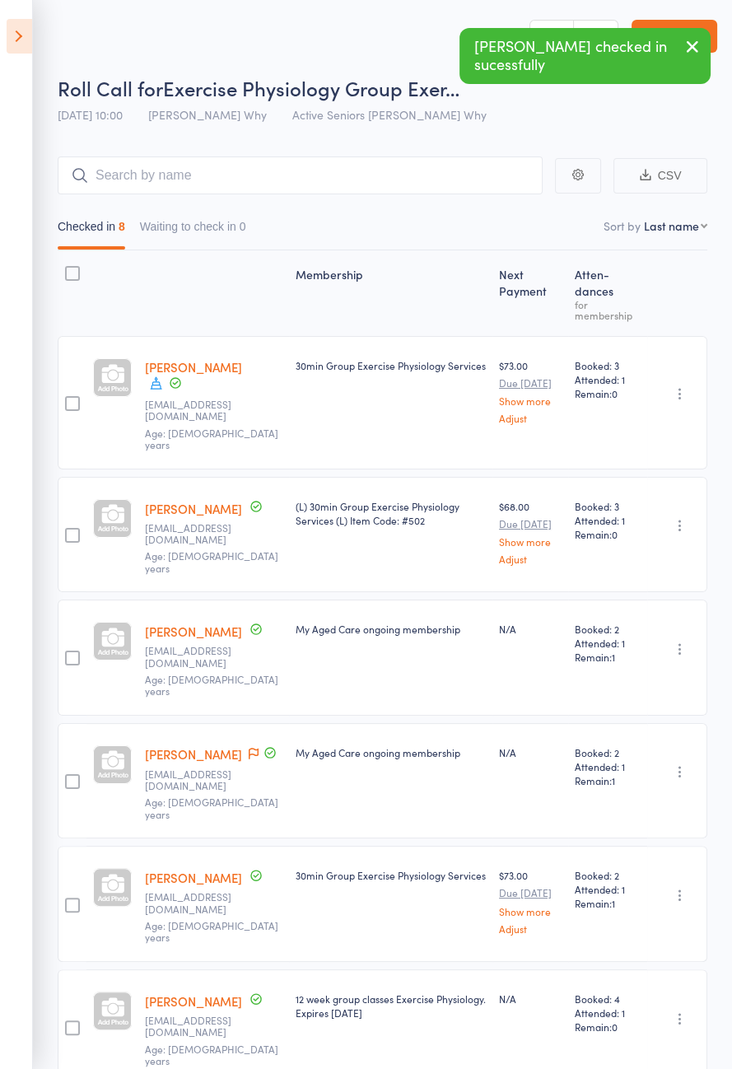
click at [16, 43] on icon at bounding box center [20, 36] width 26 height 35
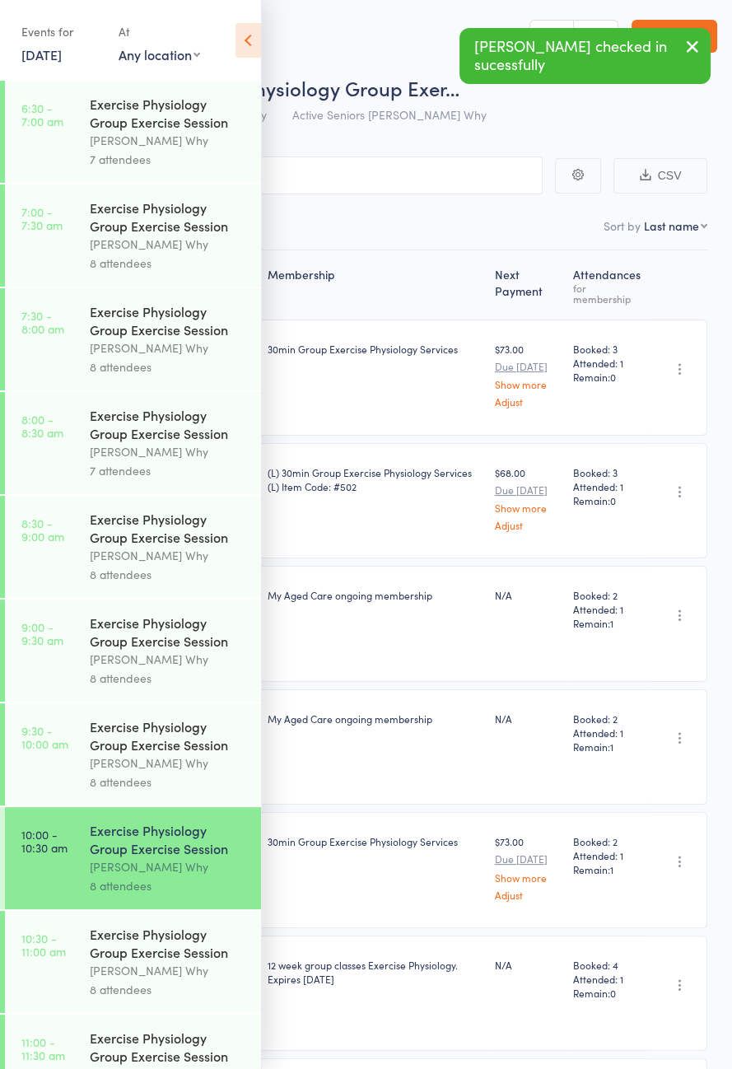
click at [142, 980] on div "[PERSON_NAME] Why" at bounding box center [168, 970] width 157 height 19
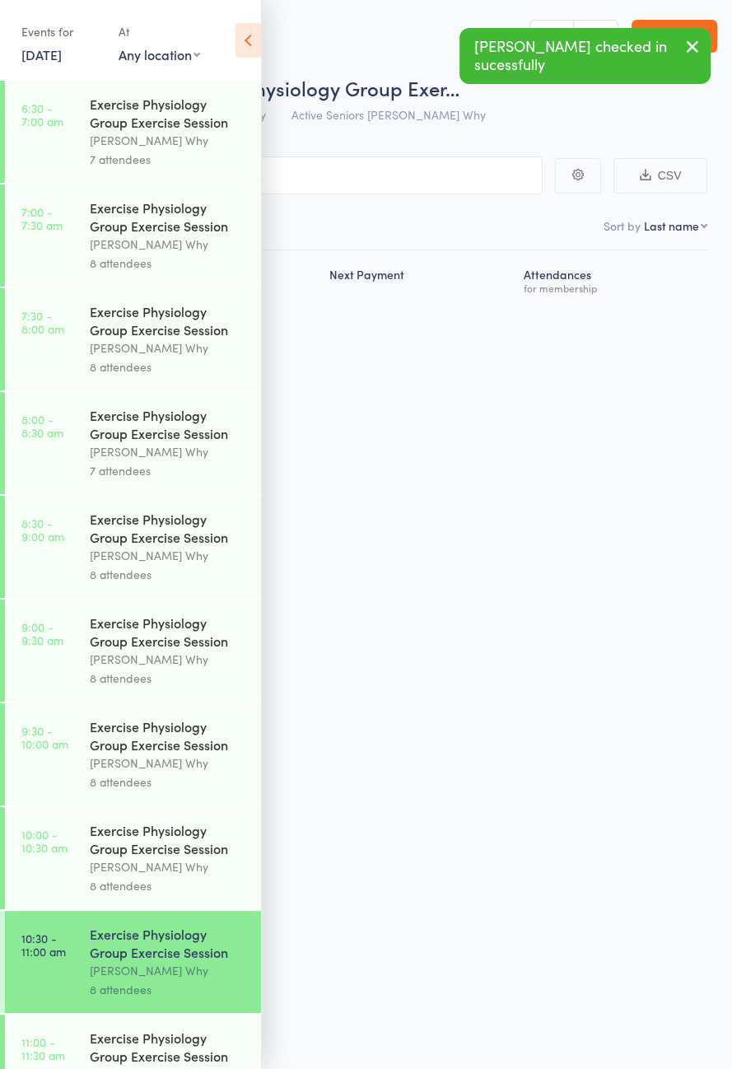
click at [246, 29] on icon at bounding box center [249, 40] width 26 height 35
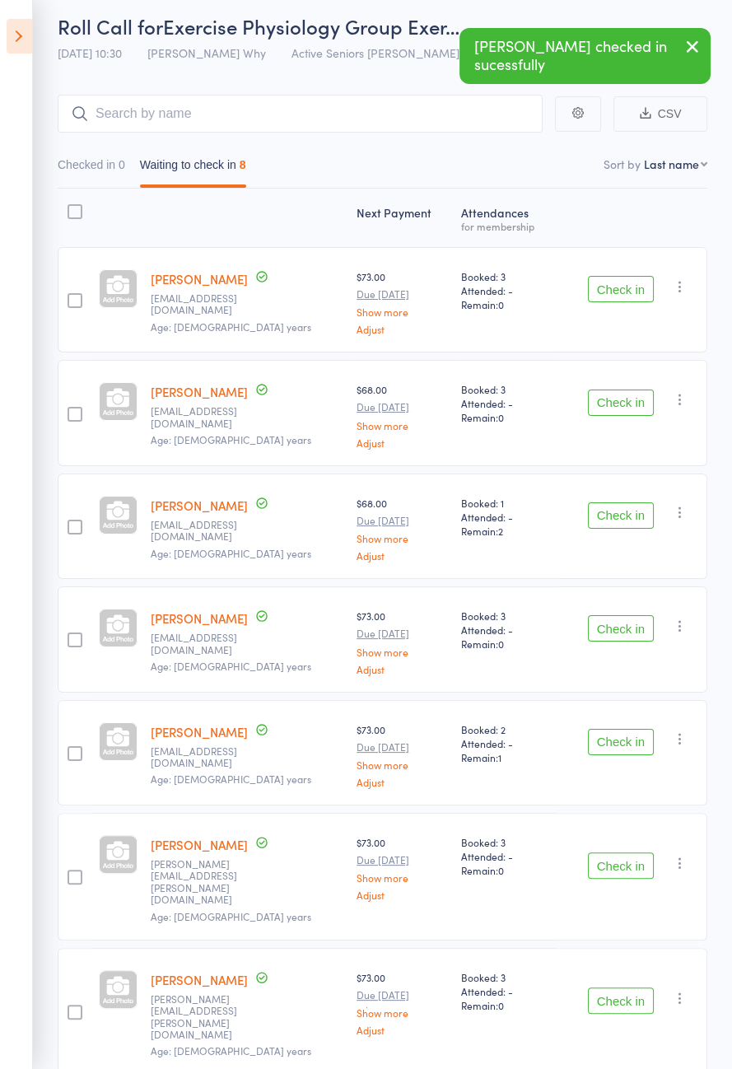
scroll to position [115, 0]
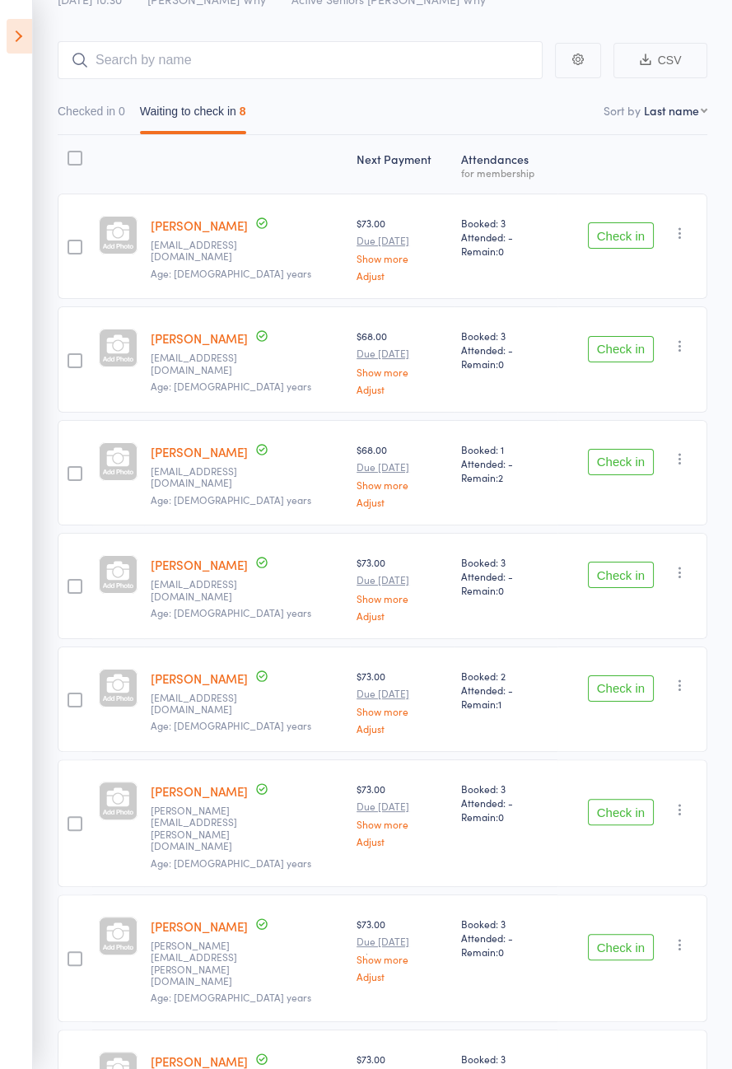
click at [630, 233] on button "Check in" at bounding box center [621, 235] width 66 height 26
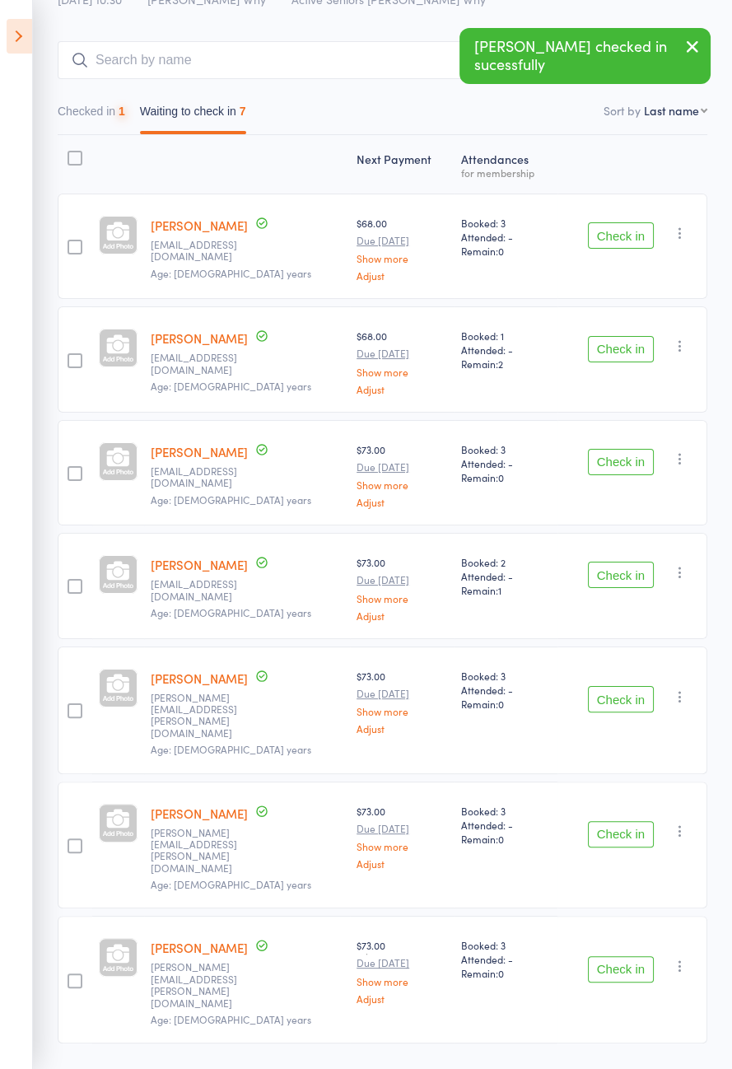
scroll to position [3, 0]
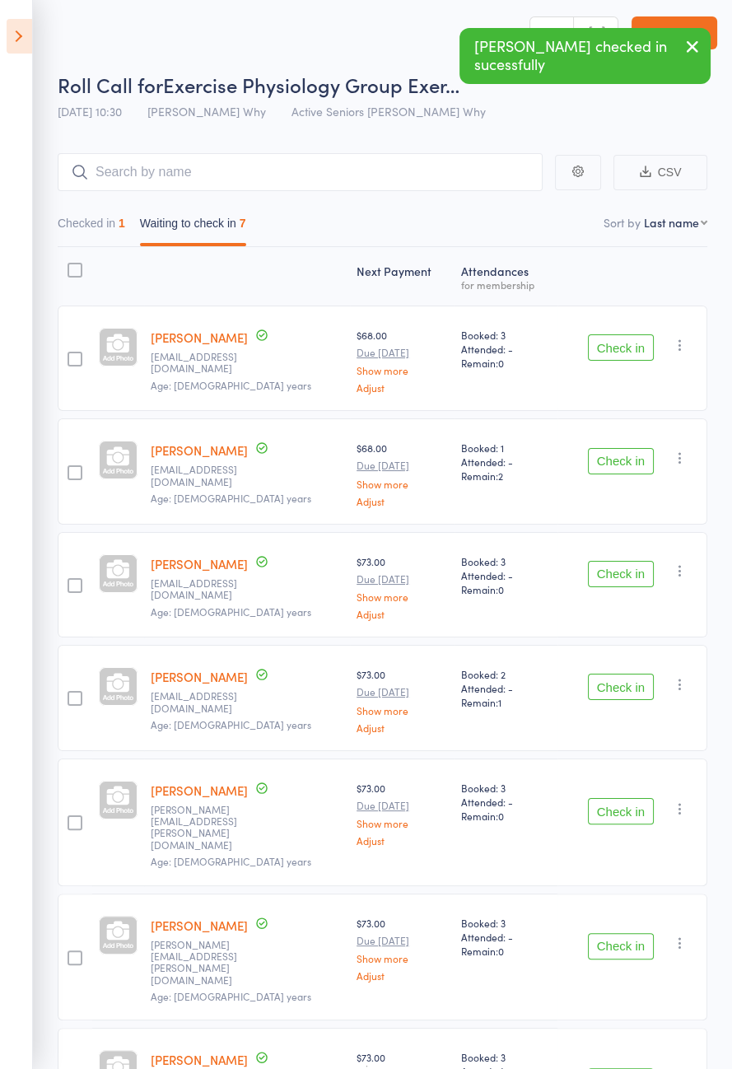
click at [633, 343] on button "Check in" at bounding box center [621, 347] width 66 height 26
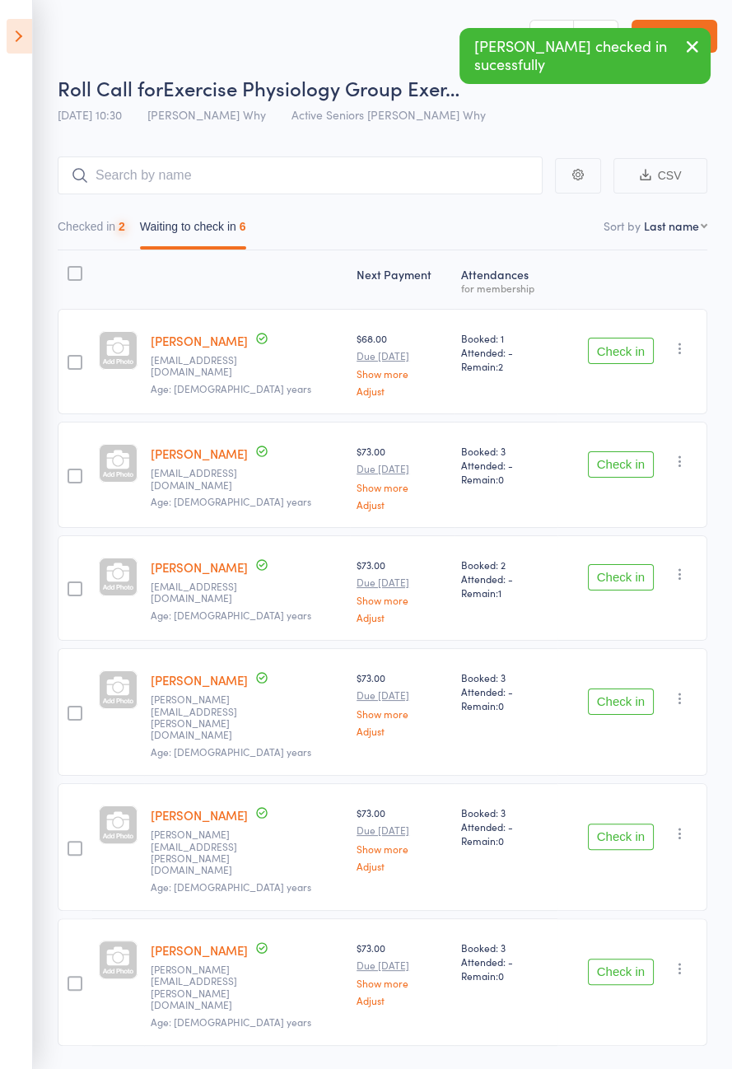
click at [628, 376] on div "Check in Check in Send message Add Note Add Task Add Flag Remove [PERSON_NAME] …" at bounding box center [633, 361] width 150 height 105
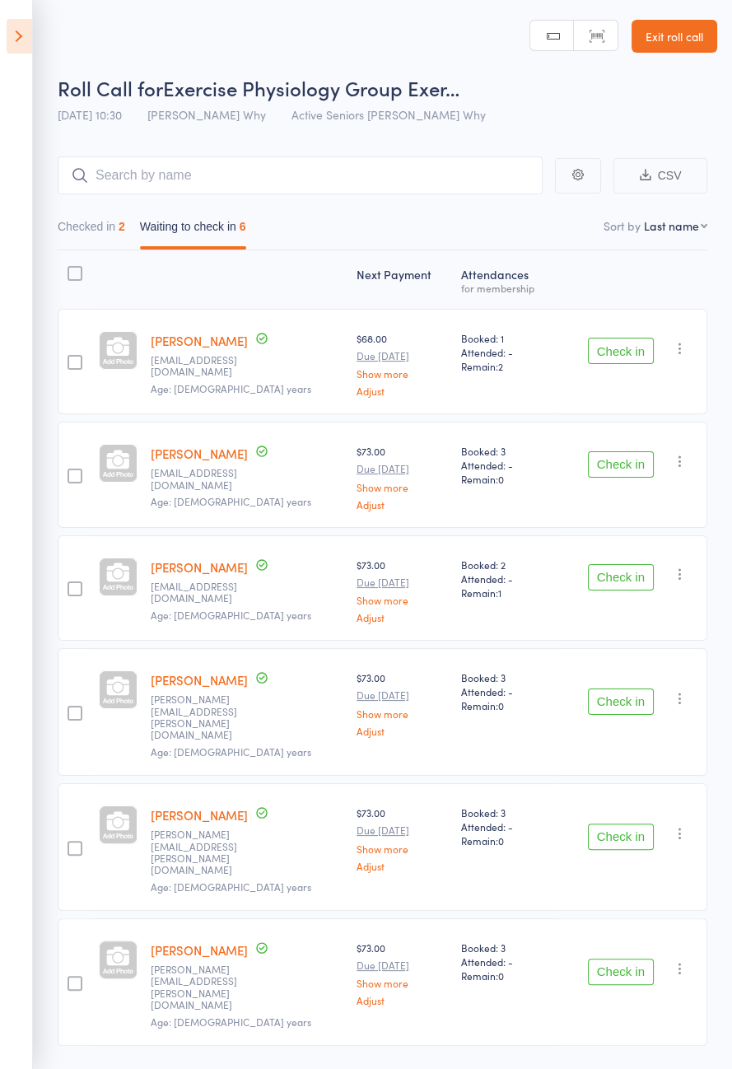
click at [628, 350] on button "Check in" at bounding box center [621, 351] width 66 height 26
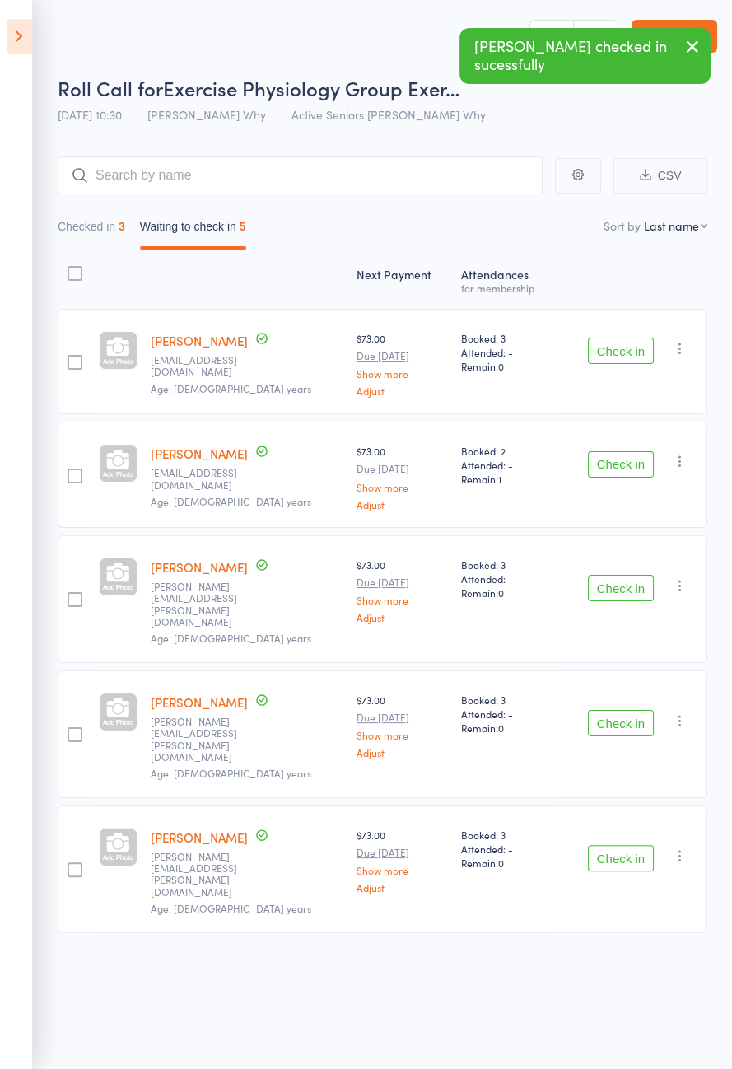
click at [628, 355] on button "Check in" at bounding box center [621, 351] width 66 height 26
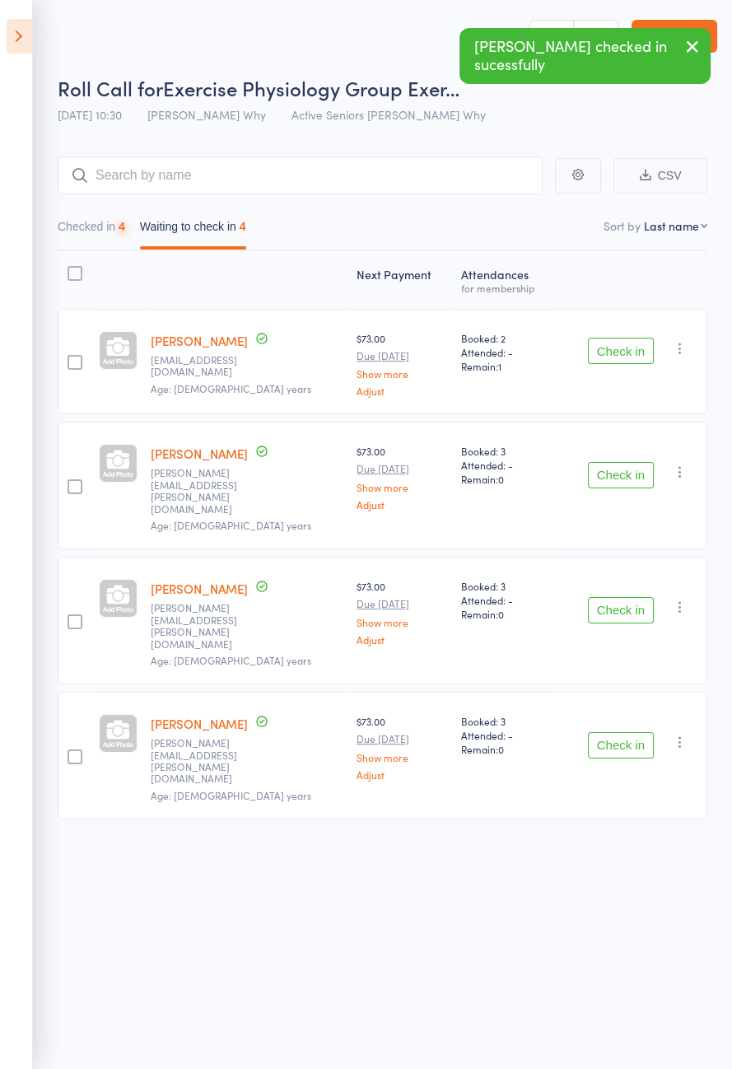
click at [628, 353] on button "Check in" at bounding box center [621, 351] width 66 height 26
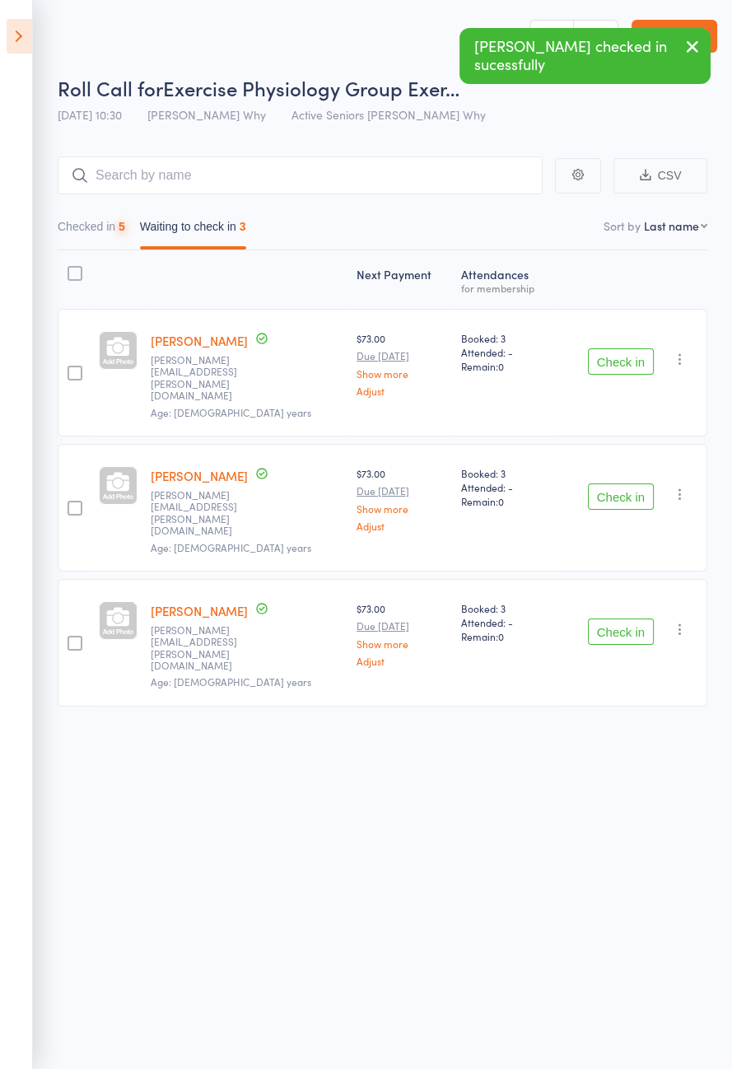
click at [633, 619] on button "Check in" at bounding box center [621, 632] width 66 height 26
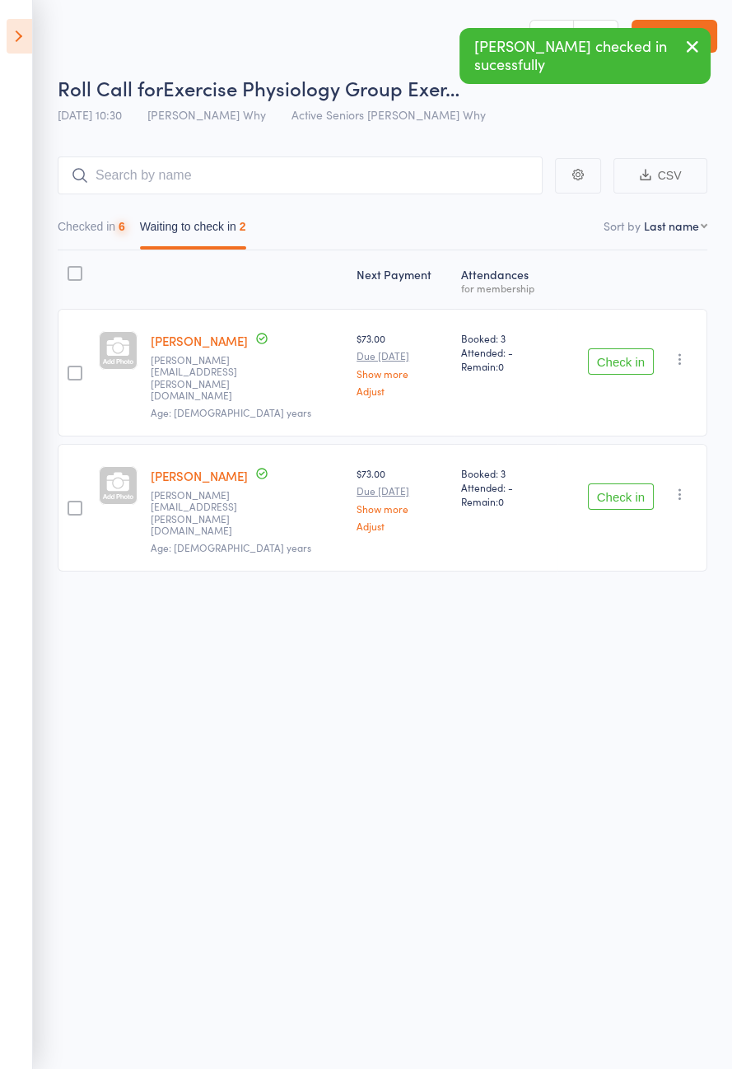
click at [641, 483] on button "Check in" at bounding box center [621, 496] width 66 height 26
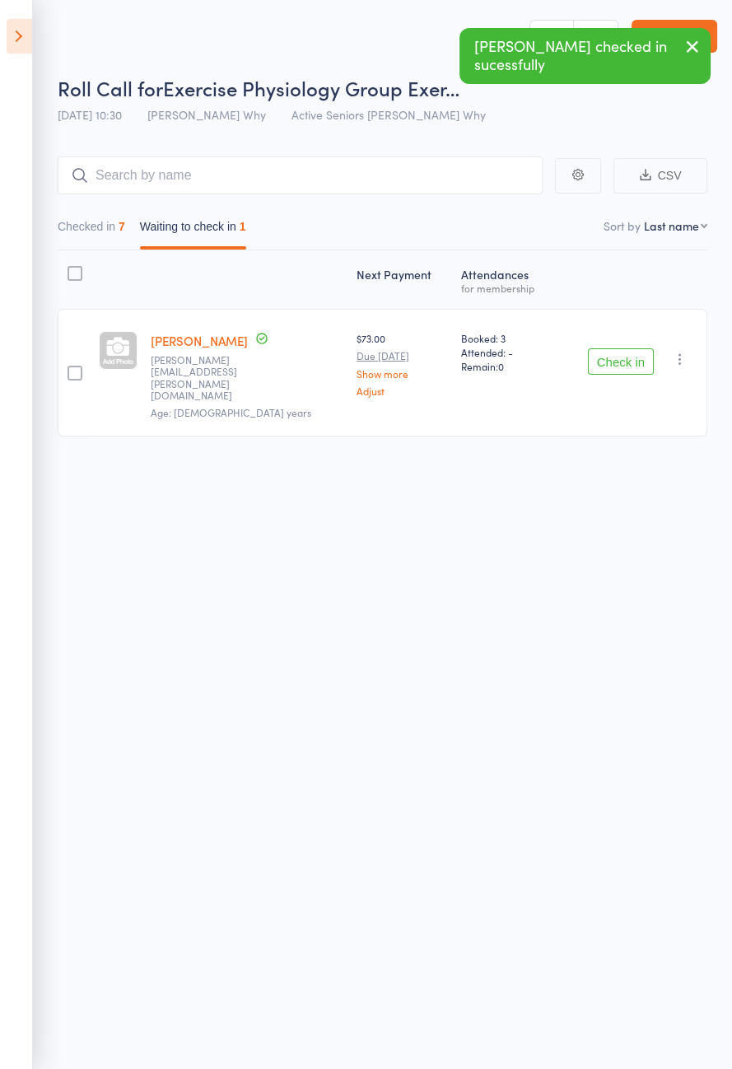
click at [16, 43] on icon at bounding box center [20, 36] width 26 height 35
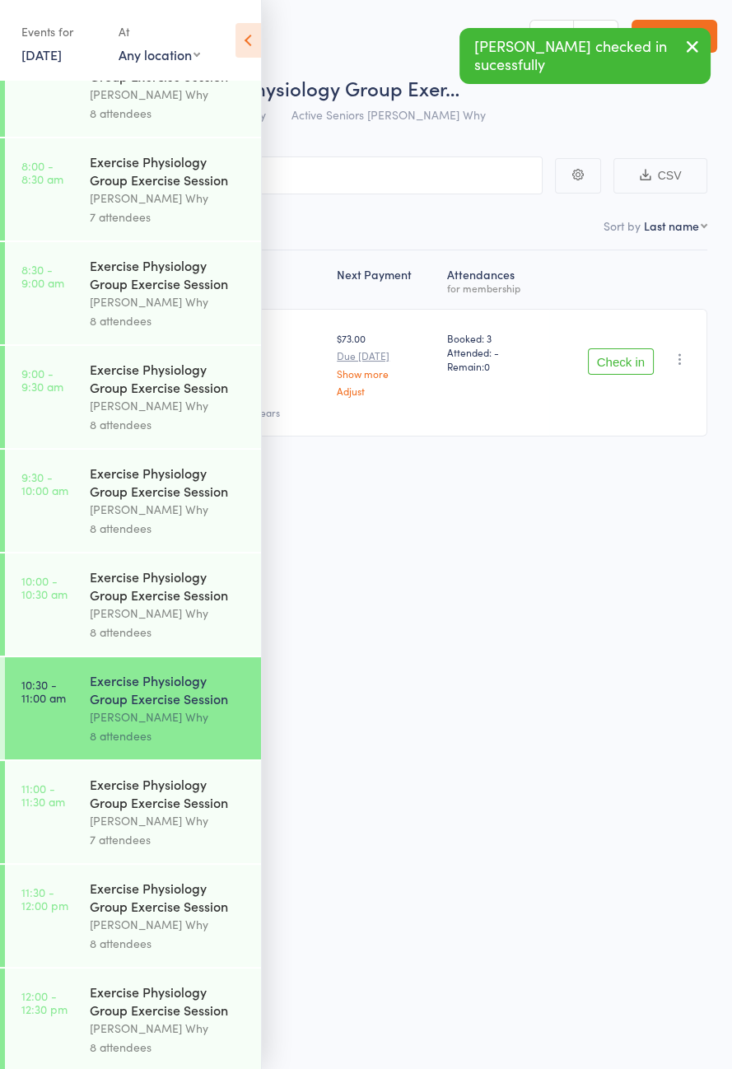
scroll to position [255, 0]
click at [148, 810] on div "Exercise Physiology Group Exercise Session" at bounding box center [168, 792] width 157 height 36
click at [259, 35] on icon at bounding box center [249, 40] width 26 height 35
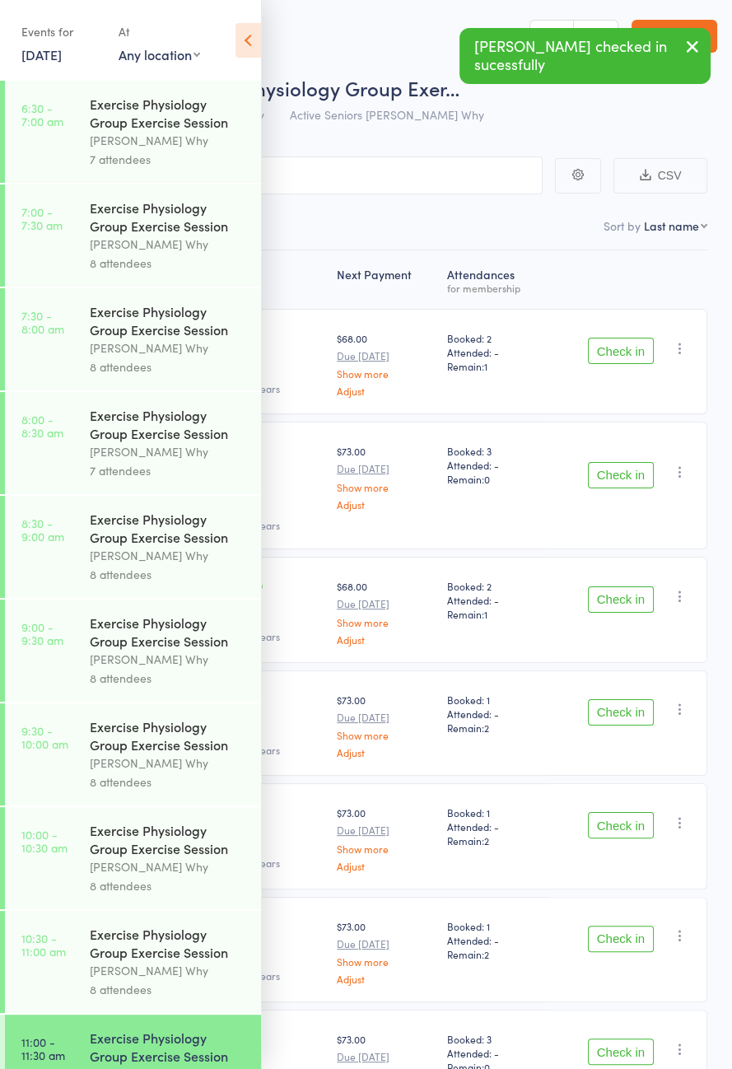
click at [259, 40] on icon at bounding box center [249, 40] width 26 height 35
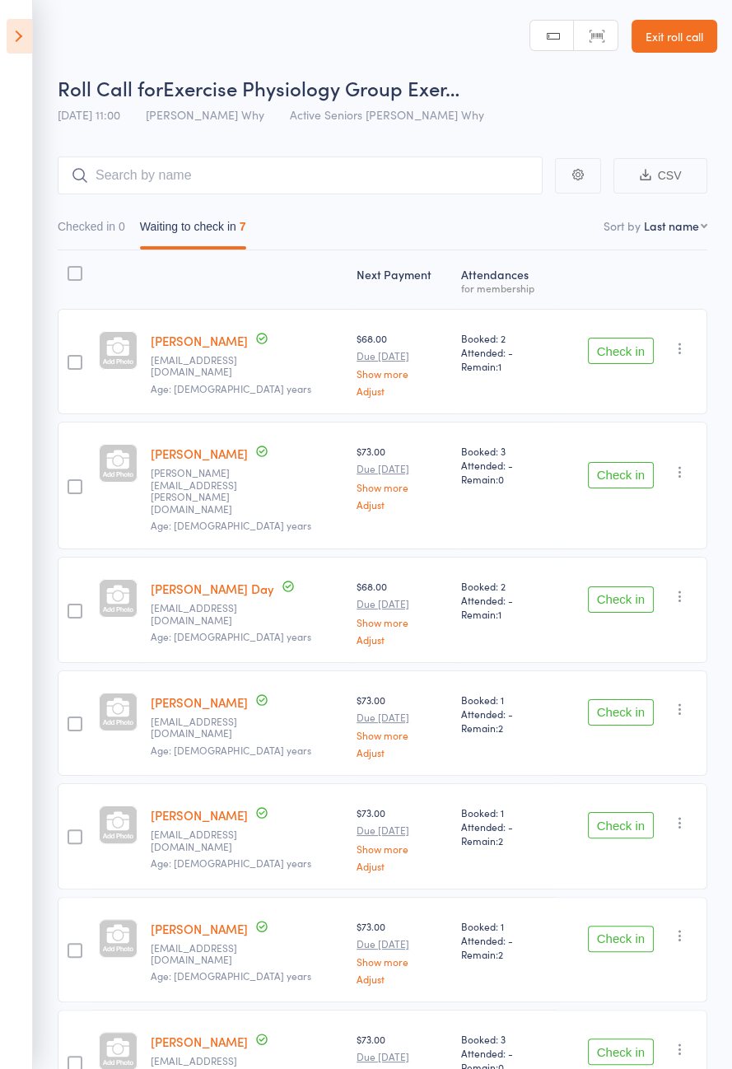
click at [19, 45] on icon at bounding box center [20, 36] width 26 height 35
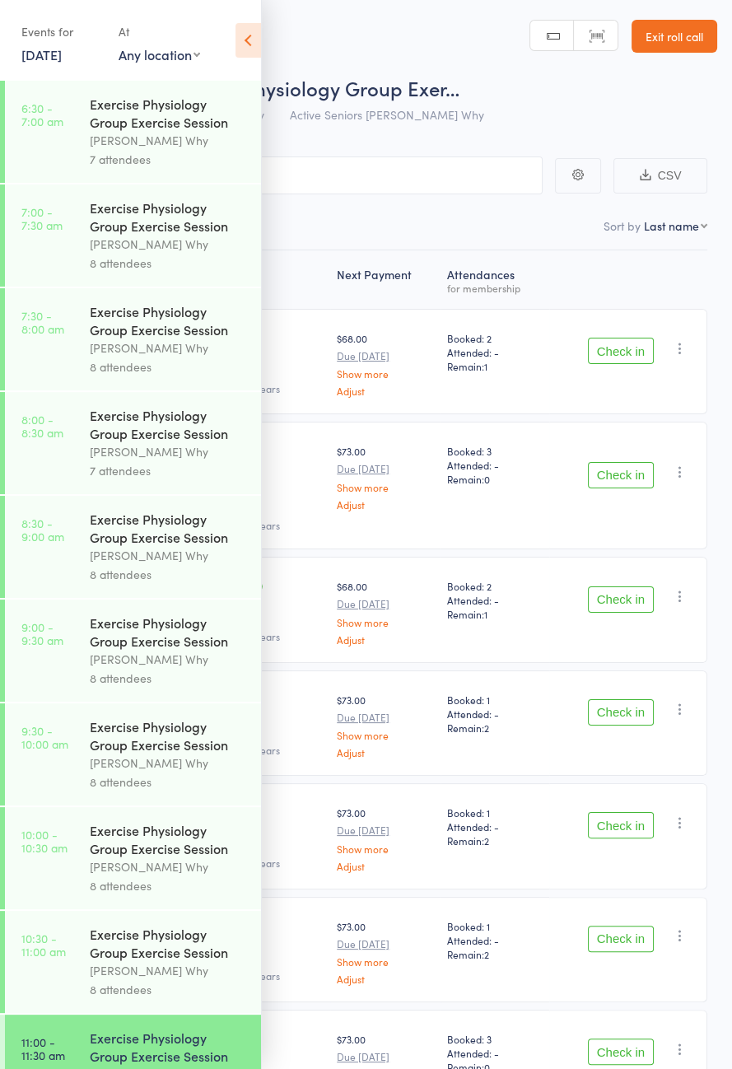
click at [680, 40] on link "Exit roll call" at bounding box center [675, 36] width 86 height 33
